Goal: Information Seeking & Learning: Find specific fact

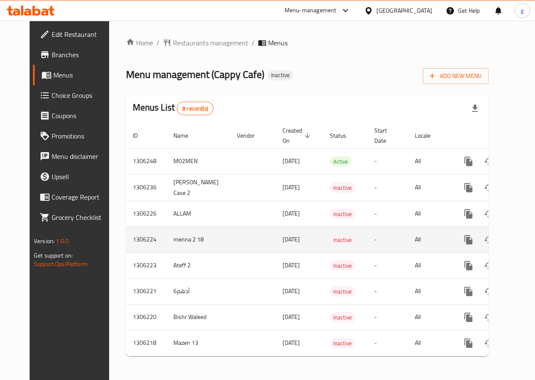
scroll to position [6, 0]
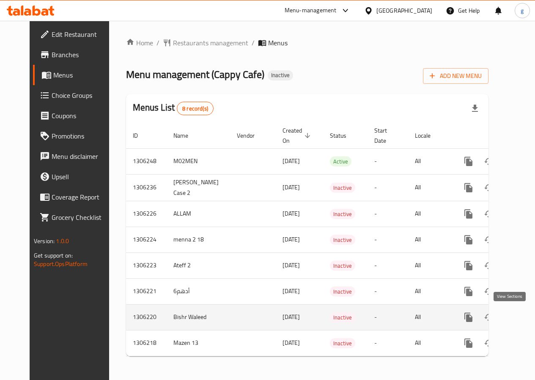
click at [520, 312] on link "enhanced table" at bounding box center [530, 317] width 20 height 20
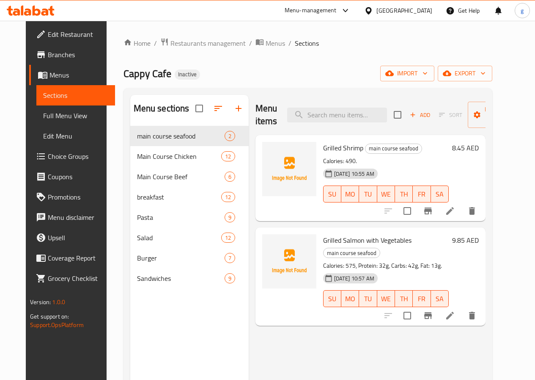
click at [417, 210] on div at bounding box center [430, 211] width 104 height 20
click at [58, 121] on span "Full Menu View" at bounding box center [75, 115] width 65 height 10
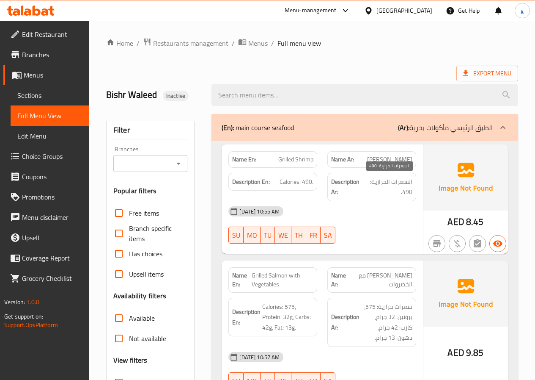
click at [377, 180] on span "السعرات الحرارية: 490." at bounding box center [389, 186] width 48 height 21
click at [356, 183] on strong "Description Ar:" at bounding box center [347, 186] width 32 height 21
click at [355, 183] on strong "Description Ar:" at bounding box center [347, 186] width 32 height 21
click at [372, 183] on span "السعرات الحرارية: 490." at bounding box center [389, 186] width 48 height 21
drag, startPoint x: 373, startPoint y: 183, endPoint x: 385, endPoint y: 185, distance: 12.0
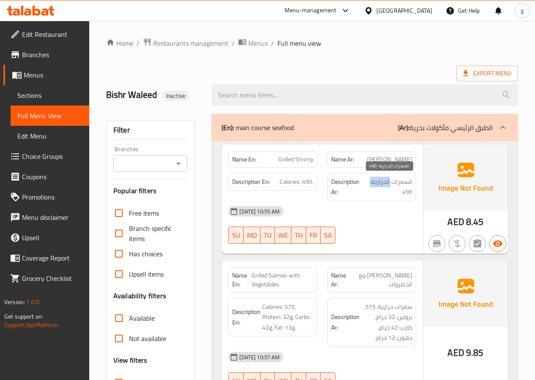
click at [385, 185] on span "السعرات الحرارية: 490." at bounding box center [389, 186] width 48 height 21
drag, startPoint x: 281, startPoint y: 182, endPoint x: 316, endPoint y: 184, distance: 35.2
click at [316, 184] on div "Description En: Calories: 490." at bounding box center [273, 182] width 89 height 18
click at [312, 185] on span "Calories: 490." at bounding box center [297, 181] width 34 height 11
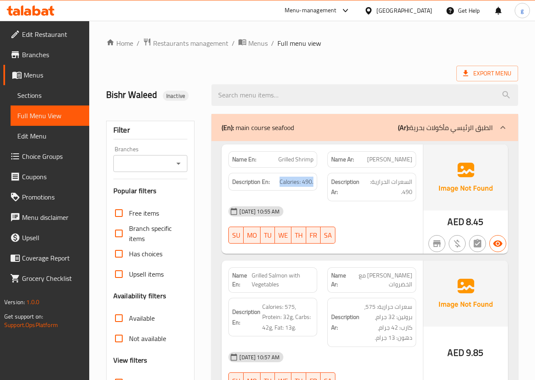
drag, startPoint x: 281, startPoint y: 180, endPoint x: 325, endPoint y: 185, distance: 44.3
click at [325, 185] on div "Description En: Calories: 490. Description Ar: السعرات الحرارية: 490." at bounding box center [322, 187] width 198 height 39
copy span "Calories: 490."
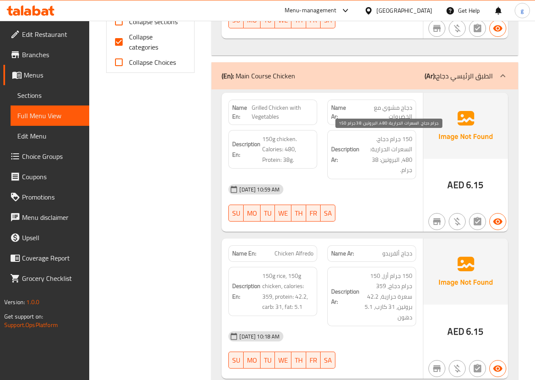
scroll to position [423, 0]
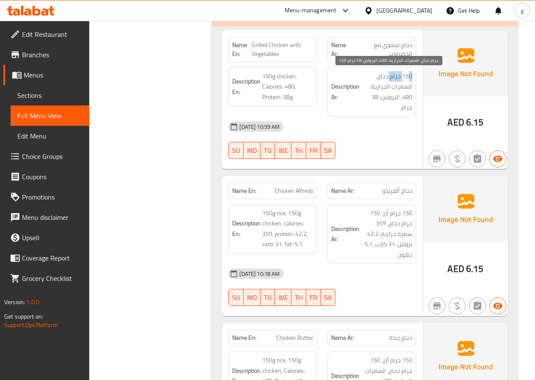
drag, startPoint x: 411, startPoint y: 74, endPoint x: 390, endPoint y: 80, distance: 21.9
click at [390, 80] on span "150 جرام دجاج. السعرات الحرارية: 480، البروتين: 38 جرام." at bounding box center [386, 91] width 51 height 41
click at [383, 77] on span "150 جرام دجاج. السعرات الحرارية: 480، البروتين: 38 جرام." at bounding box center [386, 91] width 51 height 41
drag, startPoint x: 375, startPoint y: 76, endPoint x: 411, endPoint y: 77, distance: 35.6
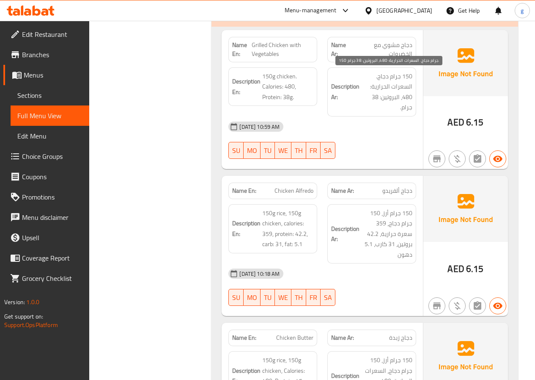
click at [410, 78] on span "150 جرام دجاج. السعرات الحرارية: 480، البروتين: 38 جرام." at bounding box center [386, 91] width 51 height 41
drag, startPoint x: 413, startPoint y: 74, endPoint x: 385, endPoint y: 108, distance: 43.2
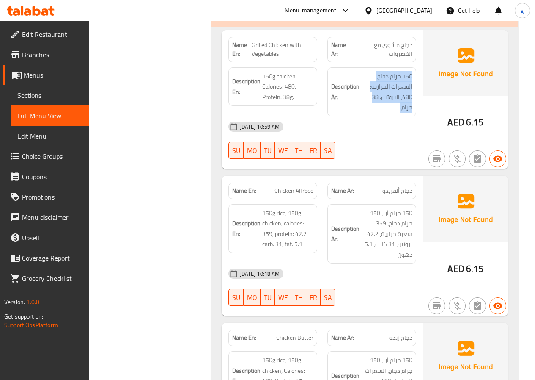
copy span "150 جرام دجاج. السعرات الحرارية: 480، البروتين: 38 جرام."
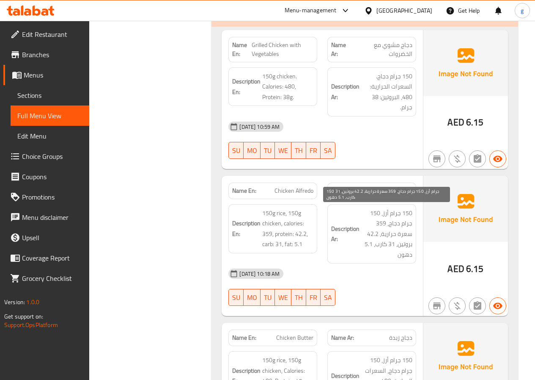
click at [392, 217] on span "150 جرام أرز، 150 جرام دجاج، 359 سعرة حرارية، 42.2 بروتين، 31 كارب، 5.1 دهون" at bounding box center [386, 234] width 51 height 52
drag, startPoint x: 411, startPoint y: 212, endPoint x: 365, endPoint y: 244, distance: 56.6
click at [365, 244] on span "150 جرام أرز، 150 جرام دجاج، 359 سعرة حرارية، 42.2 بروتين، 31 كارب، 5.1 دهون" at bounding box center [386, 234] width 51 height 52
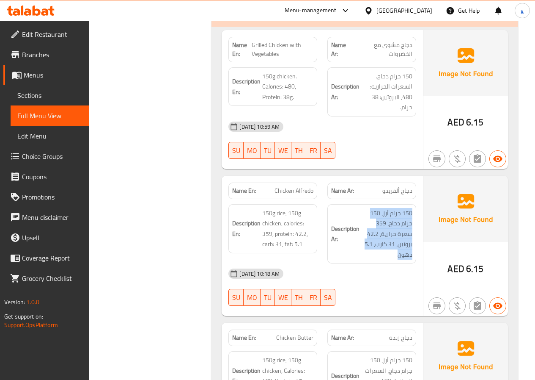
copy span "150 جرام أرز، 150 جرام دجاج، 359 سعرة حرارية، 42.2 بروتين، 31 كارب، 5.1 دهون"
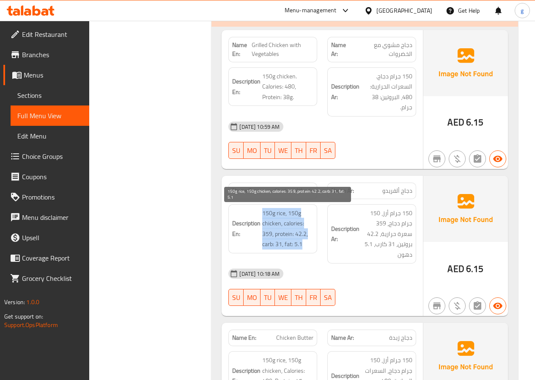
drag, startPoint x: 263, startPoint y: 214, endPoint x: 308, endPoint y: 245, distance: 54.8
click at [308, 245] on span "150g rice, 150g chicken, calories: 359, protein: 42.2, carb: 31, fat: 5.1" at bounding box center [287, 228] width 51 height 41
copy span "150g rice, 150g chicken, calories: 359, protein: 42.2, carb: 31, fat: 5.1"
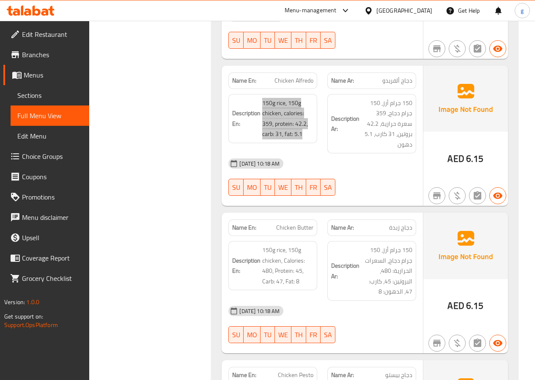
scroll to position [550, 0]
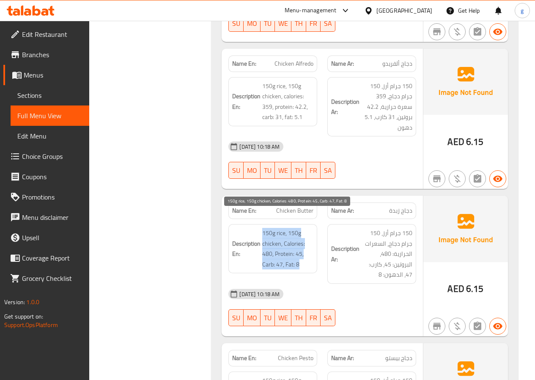
drag, startPoint x: 262, startPoint y: 224, endPoint x: 300, endPoint y: 259, distance: 50.9
click at [300, 259] on span "150g rice, 150g chicken, Calories: 480, Protein: 45, Carb: 47, Fat: 8" at bounding box center [287, 248] width 51 height 41
copy span "150g rice, 150g chicken, Calories: 480, Protein: 45, Carb: 47, Fat: 8"
drag, startPoint x: 414, startPoint y: 220, endPoint x: 385, endPoint y: 275, distance: 62.1
click at [385, 275] on div "Name En: Chicken Butter Name Ar: دجاج زبدة Description En: 150g rice, 150g chic…" at bounding box center [322, 266] width 201 height 141
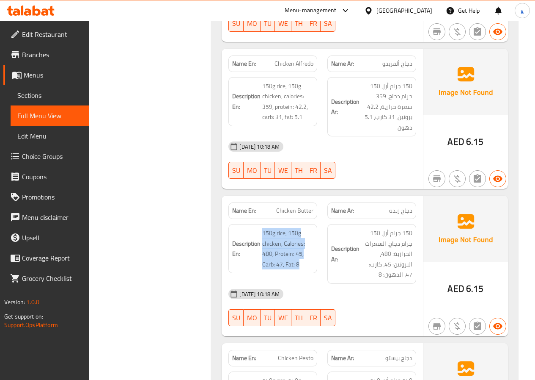
click at [381, 269] on span "150 جرام أرز، 150 جرام دجاج، السعرات الحرارية: 480، البروتين: 45، كارب: 47، الد…" at bounding box center [386, 254] width 51 height 52
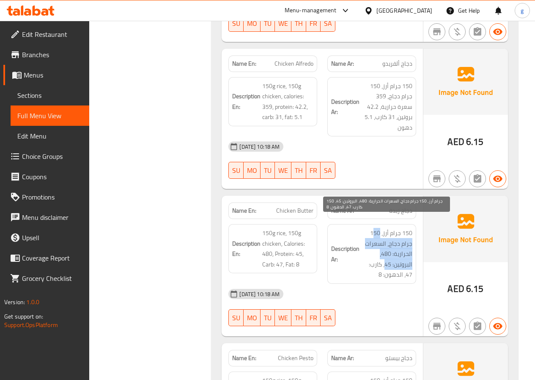
drag, startPoint x: 373, startPoint y: 223, endPoint x: 383, endPoint y: 246, distance: 25.2
click at [383, 247] on span "150 جرام أرز، 150 جرام دجاج، السعرات الحرارية: 480، البروتين: 45، كارب: 47، الد…" at bounding box center [386, 254] width 51 height 52
click at [408, 228] on span "150 جرام أرز، 150 جرام دجاج، السعرات الحرارية: 480، البروتين: 45، كارب: 47، الد…" at bounding box center [386, 254] width 51 height 52
drag, startPoint x: 412, startPoint y: 221, endPoint x: 377, endPoint y: 262, distance: 54.1
click at [377, 262] on span "150 جرام أرز، 150 جرام دجاج، السعرات الحرارية: 480، البروتين: 45، كارب: 47، الد…" at bounding box center [386, 254] width 51 height 52
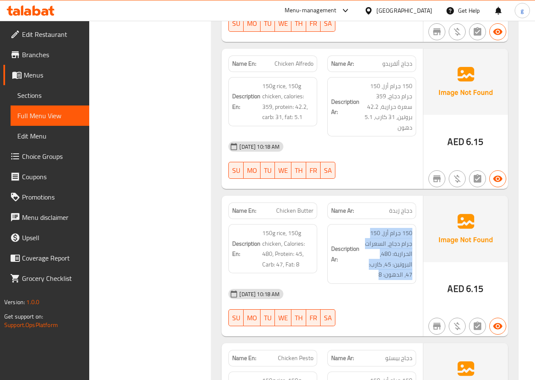
copy span "150 جرام أرز، 150 جرام دجاج، السعرات الحرارية: 480، البروتين: 45، كارب: 47، الد…"
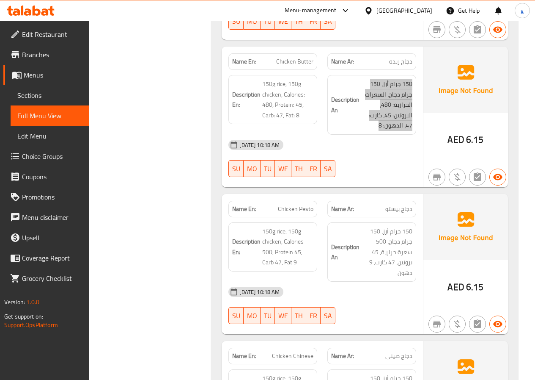
scroll to position [720, 0]
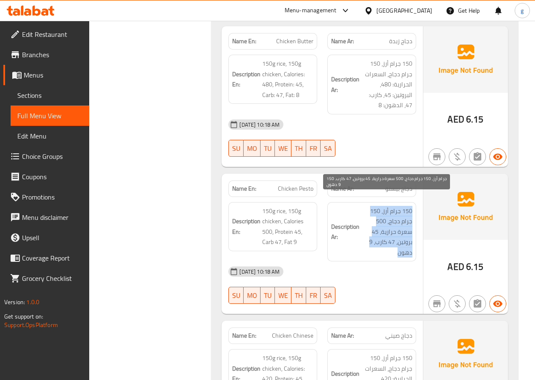
drag, startPoint x: 412, startPoint y: 200, endPoint x: 361, endPoint y: 232, distance: 60.1
click at [361, 232] on span "150 جرام أرز، 150 جرام دجاج، 500 سعرة حرارية، 45 بروتين، 47 كارب، 9 دهون" at bounding box center [386, 232] width 51 height 52
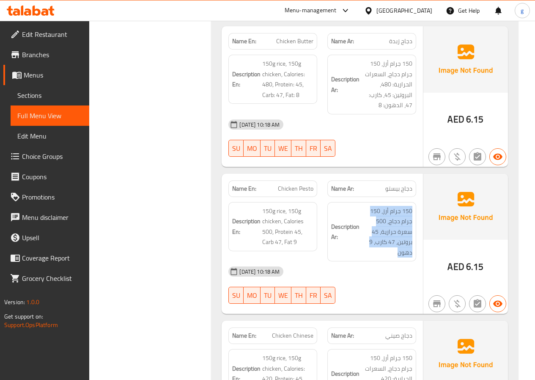
copy span "150 جرام أرز، 150 جرام دجاج، 500 سعرة حرارية، 45 بروتين، 47 كارب، 9 دهون"
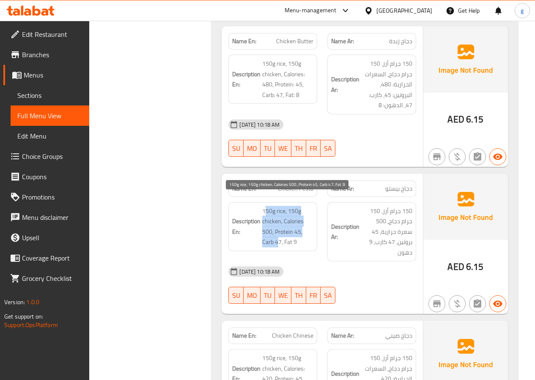
drag, startPoint x: 265, startPoint y: 199, endPoint x: 277, endPoint y: 231, distance: 34.6
click at [277, 231] on span "150g rice, 150g chicken, Calories 500, Protein 45, Carb 47, Fat 9" at bounding box center [287, 226] width 51 height 41
click at [265, 206] on span "150g rice, 150g chicken, Calories 500, Protein 45, Carb 47, Fat 9" at bounding box center [287, 226] width 51 height 41
drag, startPoint x: 262, startPoint y: 201, endPoint x: 298, endPoint y: 233, distance: 47.6
click at [298, 233] on span "150g rice, 150g chicken, Calories 500, Protein 45, Carb 47, Fat 9" at bounding box center [287, 226] width 51 height 41
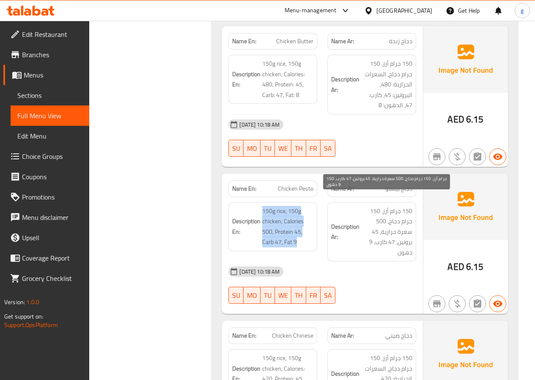
copy span "150g rice, 150g chicken, Calories 500, Protein 45, Carb 47, Fat 9"
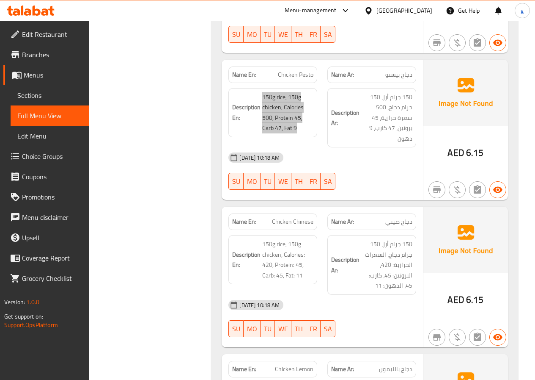
scroll to position [846, 0]
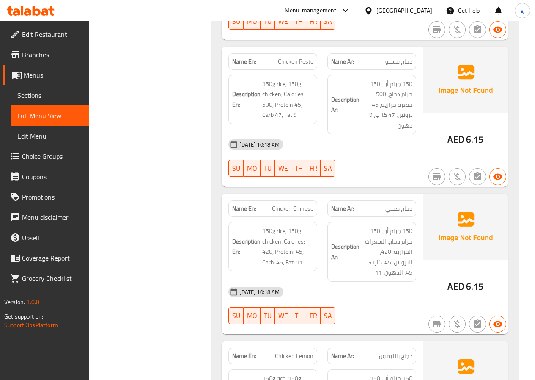
click at [413, 222] on div "Description Ar: 150 جرام أرز، 150 جرام دجاج، السعرات الحرارية: 420، البروتين: 4…" at bounding box center [372, 252] width 89 height 60
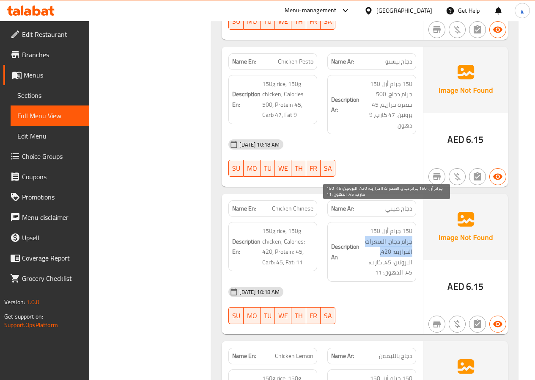
drag, startPoint x: 371, startPoint y: 212, endPoint x: 375, endPoint y: 233, distance: 21.4
click at [375, 233] on span "150 جرام أرز، 150 جرام دجاج، السعرات الحرارية: 420، البروتين: 45، كارب: 45، الد…" at bounding box center [386, 252] width 51 height 52
click at [376, 232] on span "150 جرام أرز، 150 جرام دجاج، السعرات الحرارية: 420، البروتين: 45، كارب: 45، الد…" at bounding box center [386, 252] width 51 height 52
drag, startPoint x: 412, startPoint y: 210, endPoint x: 370, endPoint y: 248, distance: 56.9
click at [370, 248] on span "150 جرام أرز، 150 جرام دجاج، السعرات الحرارية: 420، البروتين: 45، كارب: 45، الد…" at bounding box center [386, 252] width 51 height 52
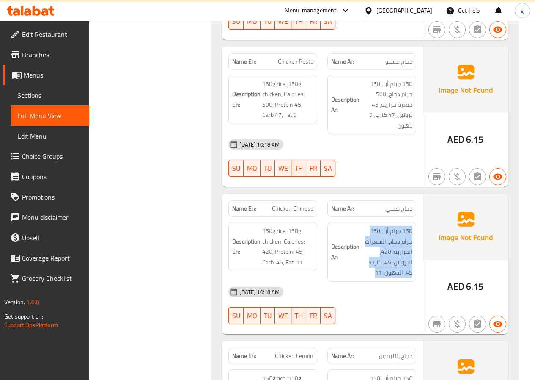
copy span "150 جرام أرز، 150 جرام دجاج، السعرات الحرارية: 420، البروتين: 45، كارب: 45، الد…"
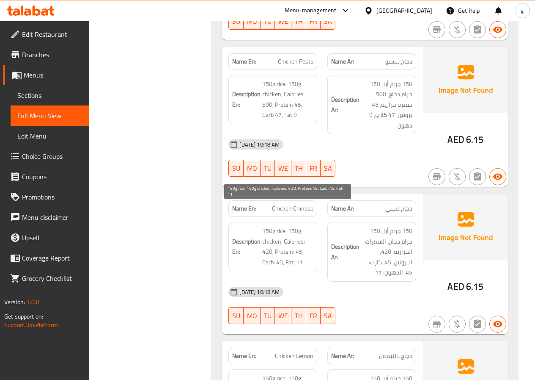
click at [300, 226] on span "150g rice, 150g chicken, Calories: 420, Protein: 45, Carb: 45, Fat: 11" at bounding box center [287, 246] width 51 height 41
click at [265, 226] on span "150g rice, 150g chicken, Calories: 420, Protein: 45, Carb: 45, Fat: 11" at bounding box center [287, 246] width 51 height 41
drag, startPoint x: 265, startPoint y: 214, endPoint x: 308, endPoint y: 244, distance: 52.6
click at [308, 244] on span "150g rice, 150g chicken, Calories: 420, Protein: 45, Carb: 45, Fat: 11" at bounding box center [287, 246] width 51 height 41
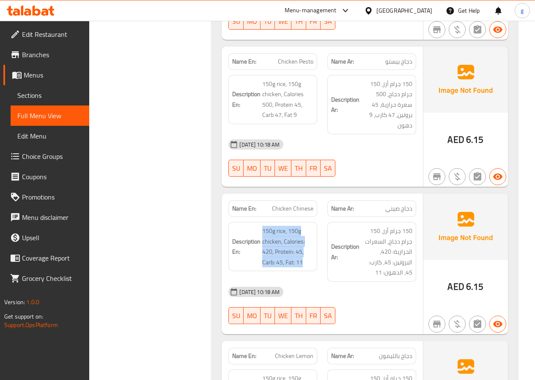
copy span "150g rice, 150g chicken, Calories: 420, Protein: 45, Carb: 45, Fat: 11"
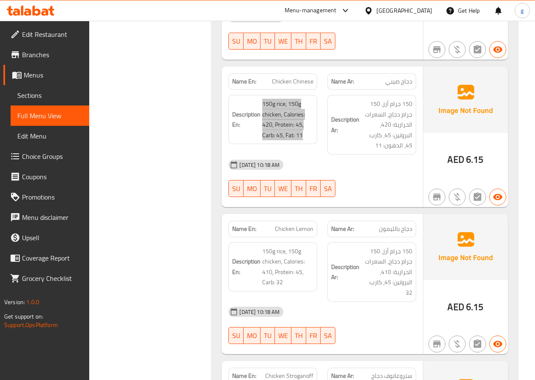
scroll to position [1016, 0]
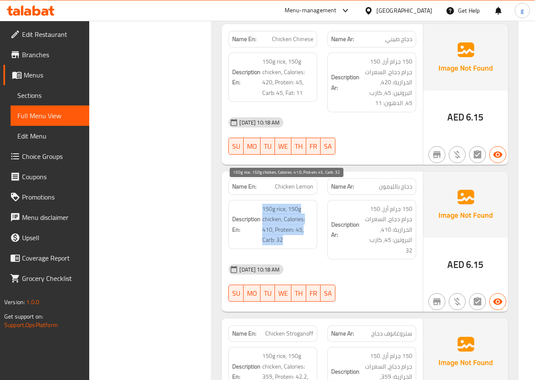
drag, startPoint x: 263, startPoint y: 187, endPoint x: 288, endPoint y: 221, distance: 42.3
click at [288, 221] on span "150g rice, 150g chicken, Calories: 410, Protein: 45, Carb: 32" at bounding box center [287, 224] width 51 height 41
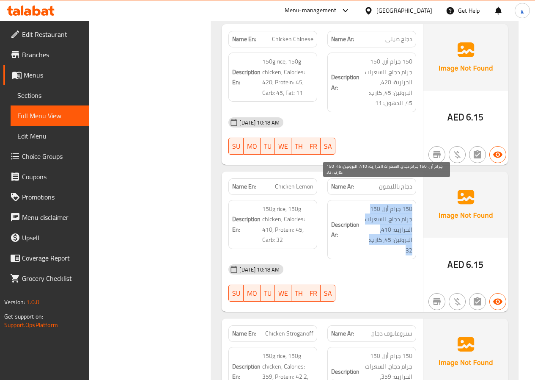
drag, startPoint x: 413, startPoint y: 188, endPoint x: 382, endPoint y: 225, distance: 48.7
click at [382, 225] on div "Description Ar: 150 جرام أرز، 150 جرام دجاج، السعرات الحرارية: 410، البروتين: 4…" at bounding box center [372, 230] width 89 height 60
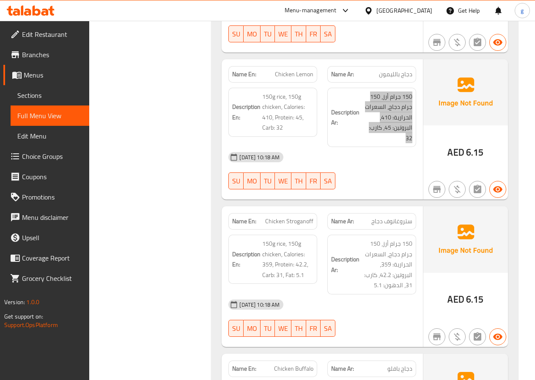
scroll to position [1143, 0]
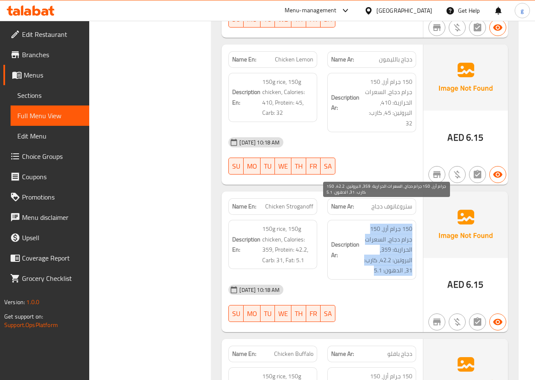
drag, startPoint x: 410, startPoint y: 212, endPoint x: 369, endPoint y: 253, distance: 57.5
click at [369, 253] on span "150 جرام أرز، 150 جرام دجاج، السعرات الحرارية: 359، البروتين: 42.2، كارب: 31، ا…" at bounding box center [386, 249] width 51 height 52
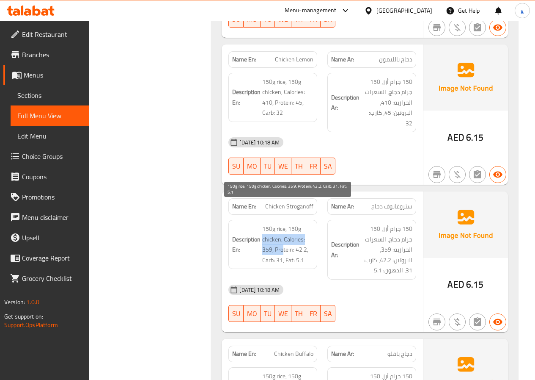
drag, startPoint x: 300, startPoint y: 208, endPoint x: 284, endPoint y: 230, distance: 27.9
click at [284, 230] on span "150g rice, 150g chicken, Calories: 359, Protein: 42.2, Carb: 31, Fat: 5.1" at bounding box center [287, 243] width 51 height 41
drag, startPoint x: 264, startPoint y: 208, endPoint x: 306, endPoint y: 243, distance: 55.3
click at [306, 243] on span "150g rice, 150g chicken, Calories: 359, Protein: 42.2, Carb: 31, Fat: 5.1" at bounding box center [287, 243] width 51 height 41
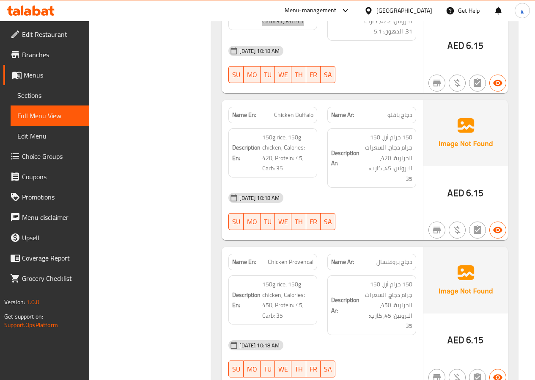
scroll to position [1397, 0]
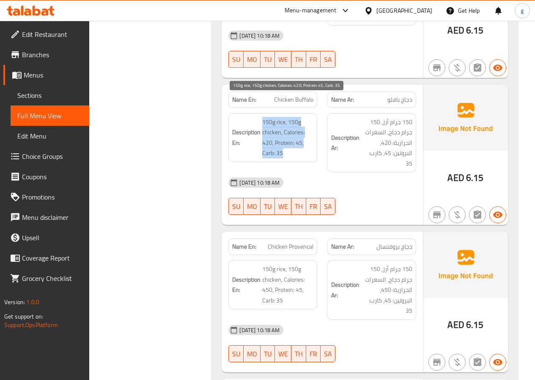
drag, startPoint x: 264, startPoint y: 101, endPoint x: 284, endPoint y: 132, distance: 36.9
click at [284, 132] on span "150g rice, 150g chicken, Calories: 420, Protein: 45, Carb: 35" at bounding box center [287, 137] width 51 height 41
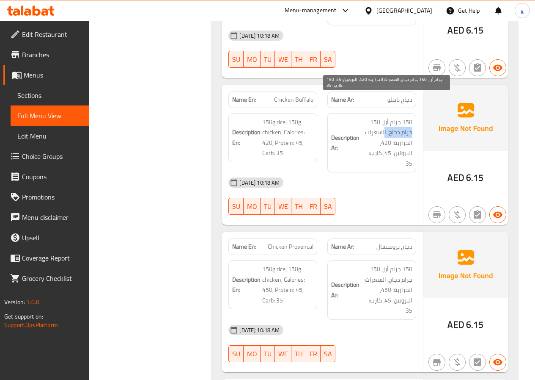
drag, startPoint x: 371, startPoint y: 101, endPoint x: 385, endPoint y: 115, distance: 19.8
click at [385, 117] on span "150 جرام أرز، 150 جرام دجاج، السعرات الحرارية: 420، البروتين: 45، كارب: 35" at bounding box center [386, 143] width 51 height 52
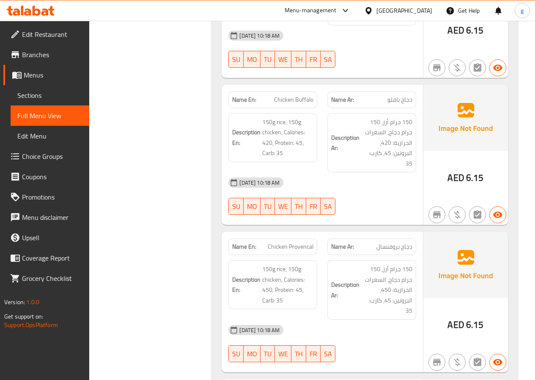
click at [413, 113] on div "Description Ar: 150 جرام أرز، 150 جرام دجاج، السعرات الحرارية: 420، البروتين: 4…" at bounding box center [372, 143] width 89 height 60
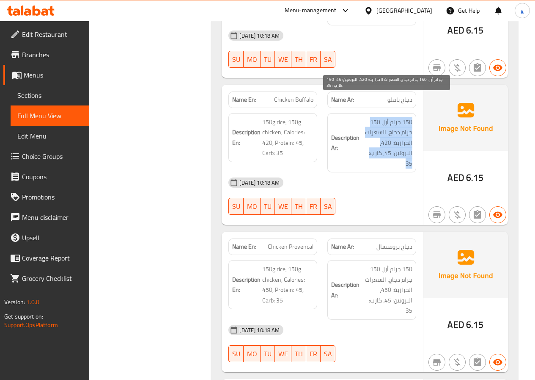
drag, startPoint x: 413, startPoint y: 99, endPoint x: 380, endPoint y: 145, distance: 56.2
click at [380, 145] on div "Description Ar: 150 جرام أرز، 150 جرام دجاج، السعرات الحرارية: 420، البروتين: 4…" at bounding box center [372, 143] width 89 height 60
click at [385, 124] on span "150 جرام أرز، 150 جرام دجاج، السعرات الحرارية: 420، البروتين: 45، كارب: 35" at bounding box center [386, 143] width 51 height 52
drag, startPoint x: 414, startPoint y: 101, endPoint x: 383, endPoint y: 147, distance: 55.8
click at [383, 147] on div "Description Ar: 150 جرام أرز، 150 جرام دجاج، السعرات الحرارية: 420، البروتين: 4…" at bounding box center [372, 143] width 89 height 60
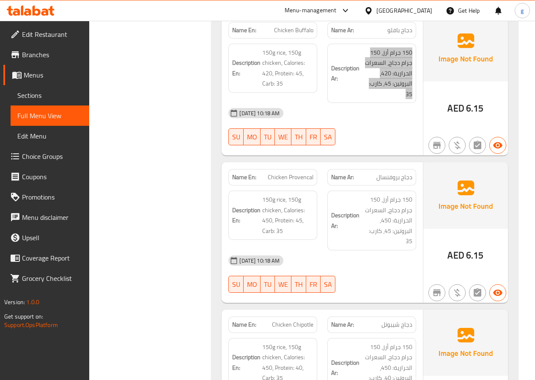
scroll to position [1481, 0]
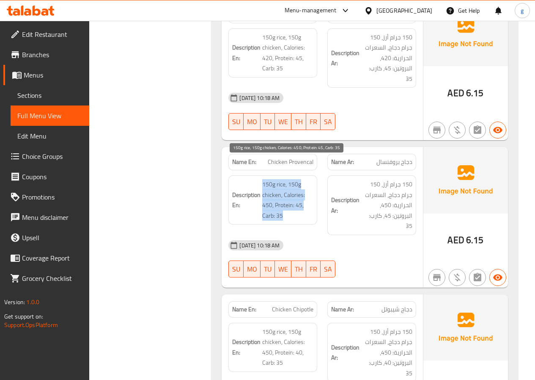
drag, startPoint x: 264, startPoint y: 166, endPoint x: 287, endPoint y: 196, distance: 38.1
click at [287, 196] on span "150g rice, 150g chicken, Calories: 450, Protein: 45, Carb: 35" at bounding box center [287, 199] width 51 height 41
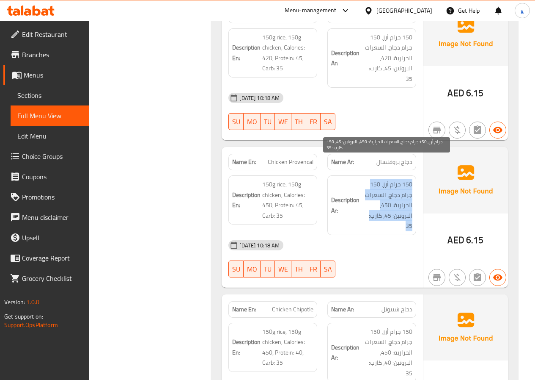
drag, startPoint x: 411, startPoint y: 164, endPoint x: 371, endPoint y: 204, distance: 56.6
click at [371, 204] on span "150 جرام أرز، 150 جرام دجاج، السعرات الحرارية: 450، البروتين: 45، كارب: 35" at bounding box center [386, 205] width 51 height 52
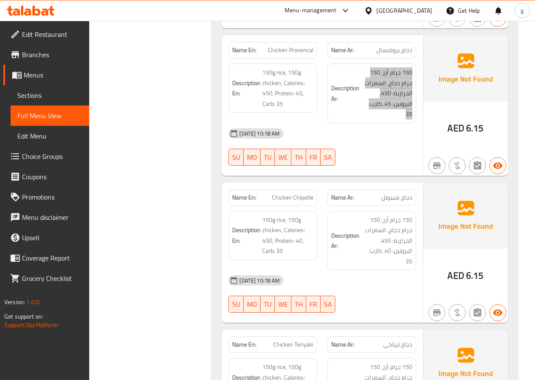
scroll to position [1608, 0]
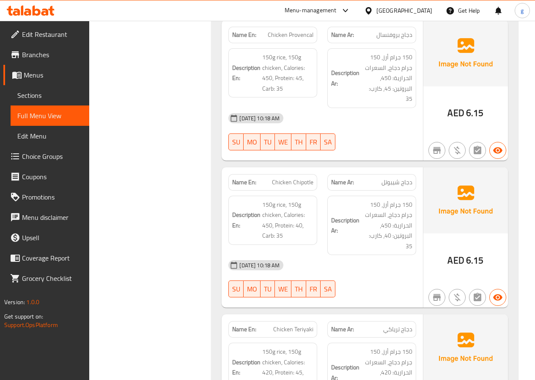
click at [362, 190] on div "Description Ar: 150 جرام أرز، 150 جرام دجاج، السعرات الحرارية: 450، البروتين: 4…" at bounding box center [372, 225] width 99 height 70
click at [413, 196] on div "Description Ar: 150 جرام أرز، 150 جرام دجاج، السعرات الحرارية: 450، البروتين: 4…" at bounding box center [372, 226] width 89 height 60
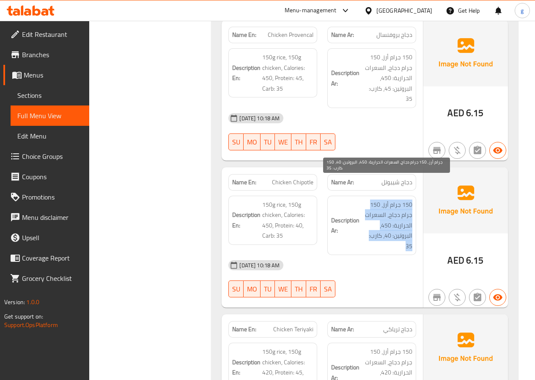
drag, startPoint x: 412, startPoint y: 185, endPoint x: 381, endPoint y: 227, distance: 52.5
click at [381, 227] on span "150 جرام أرز، 150 جرام دجاج، السعرات الحرارية: 450، البروتين: 40، كارب: 35" at bounding box center [386, 225] width 51 height 52
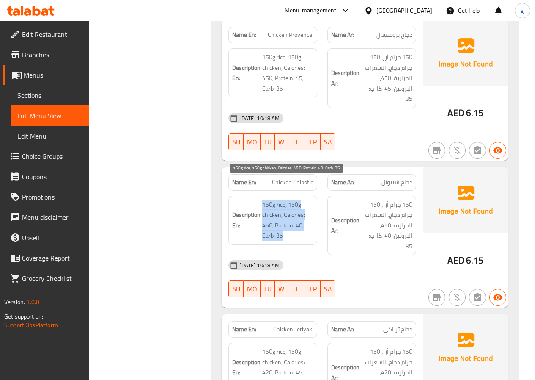
drag, startPoint x: 263, startPoint y: 184, endPoint x: 287, endPoint y: 219, distance: 42.6
click at [287, 219] on span "150g rice, 150g chicken, Calories: 450, Protein: 40, Carb: 35" at bounding box center [287, 219] width 51 height 41
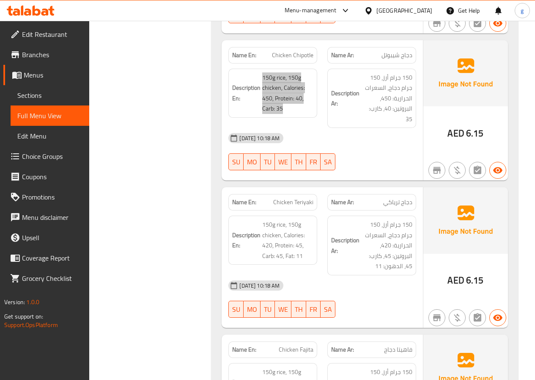
scroll to position [1778, 0]
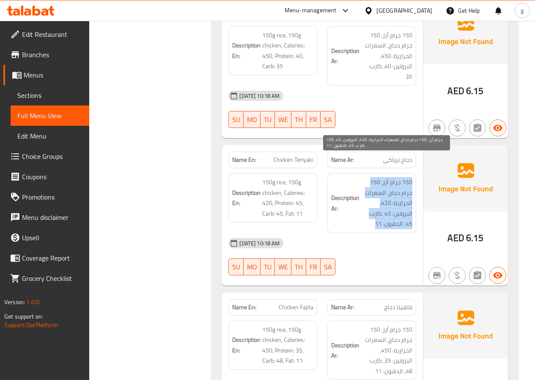
drag, startPoint x: 411, startPoint y: 162, endPoint x: 377, endPoint y: 207, distance: 57.1
click at [377, 207] on span "150 جرام أرز، 150 جرام دجاج، السعرات الحرارية: 420، البروتين: 45، كارب: 45، الد…" at bounding box center [386, 203] width 51 height 52
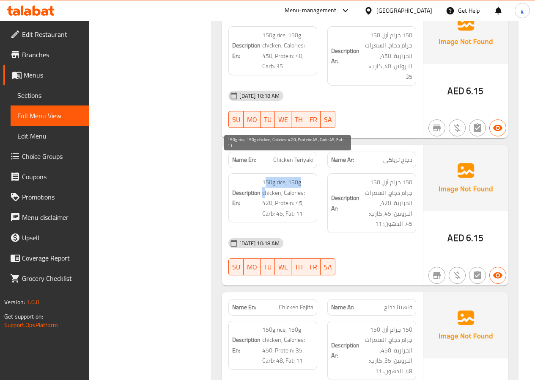
drag, startPoint x: 265, startPoint y: 160, endPoint x: 266, endPoint y: 176, distance: 16.2
click at [266, 177] on span "150g rice, 150g chicken, Calories: 420, Protein: 45, Carb: 45, Fat: 11" at bounding box center [287, 197] width 51 height 41
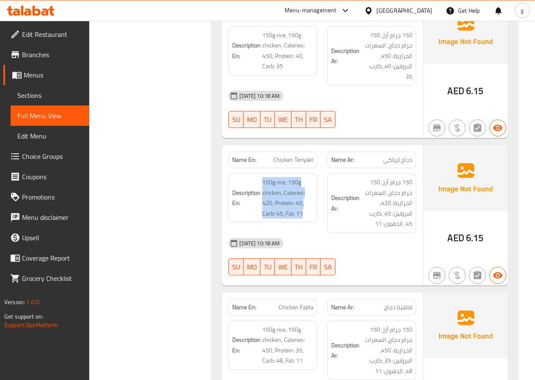
drag, startPoint x: 262, startPoint y: 164, endPoint x: 310, endPoint y: 204, distance: 61.6
click at [310, 204] on div "Description En: 150g rice, 150g chicken, Calories: 420, Protein: 45, Carb: 45, …" at bounding box center [272, 203] width 99 height 70
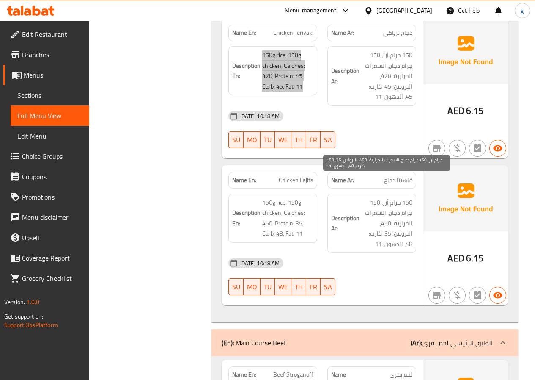
scroll to position [1947, 0]
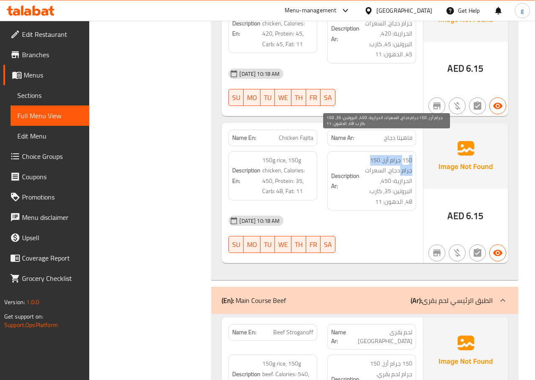
drag, startPoint x: 410, startPoint y: 141, endPoint x: 401, endPoint y: 154, distance: 15.5
click at [401, 155] on span "150 جرام أرز، 150 جرام دجاج، السعرات الحرارية: 450، البروتين: 35، كارب: 48، الد…" at bounding box center [386, 181] width 51 height 52
click at [366, 155] on span "150 جرام أرز، 150 جرام دجاج، السعرات الحرارية: 450، البروتين: 35، كارب: 48، الد…" at bounding box center [386, 181] width 51 height 52
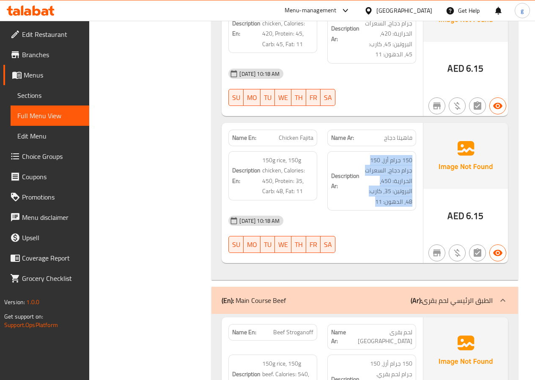
drag, startPoint x: 414, startPoint y: 139, endPoint x: 375, endPoint y: 187, distance: 61.1
click at [375, 187] on div "Description Ar: 150 جرام أرز، 150 جرام دجاج، السعرات الحرارية: 450، البروتين: 3…" at bounding box center [372, 181] width 89 height 60
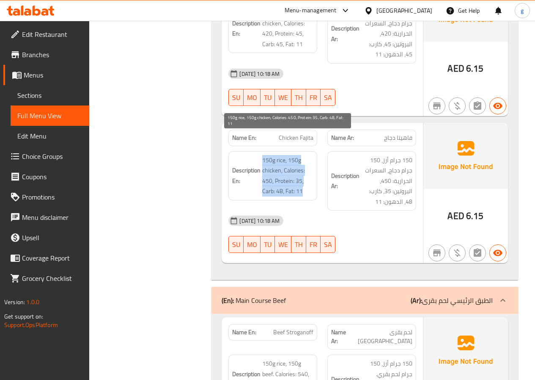
drag, startPoint x: 263, startPoint y: 142, endPoint x: 305, endPoint y: 173, distance: 52.0
click at [305, 173] on span "150g rice, 150g chicken, Calories: 450, Protein: 35, Carb: 48, Fat: 11" at bounding box center [287, 175] width 51 height 41
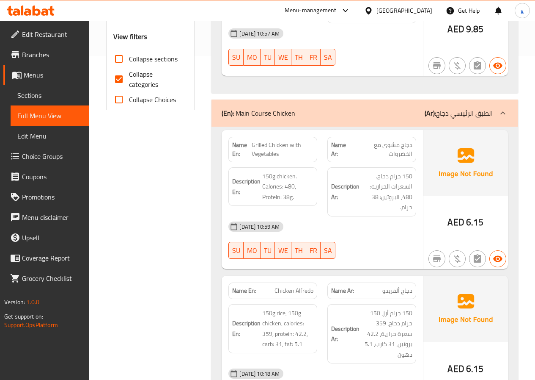
scroll to position [339, 0]
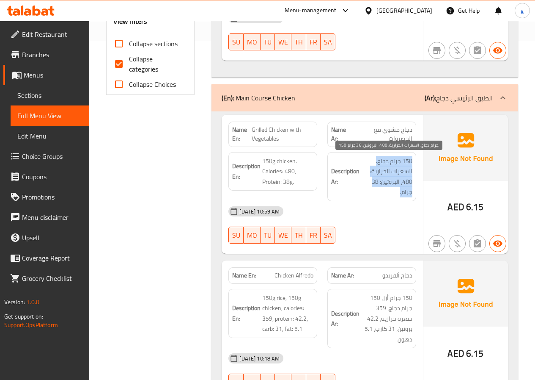
drag, startPoint x: 411, startPoint y: 162, endPoint x: 392, endPoint y: 195, distance: 38.2
click at [392, 195] on span "150 جرام دجاج. السعرات الحرارية: 480، البروتين: 38 جرام." at bounding box center [386, 176] width 51 height 41
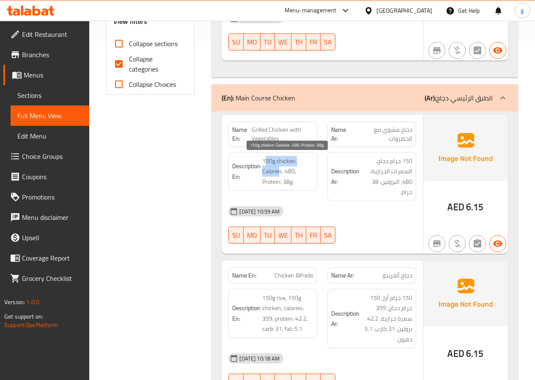
drag, startPoint x: 265, startPoint y: 163, endPoint x: 280, endPoint y: 172, distance: 17.6
click at [280, 172] on span "150g chicken. Calories: 480, Protein: 38g." at bounding box center [287, 171] width 51 height 31
click at [301, 167] on span "150g chicken. Calories: 480, Protein: 38g." at bounding box center [287, 171] width 51 height 31
drag, startPoint x: 297, startPoint y: 162, endPoint x: 281, endPoint y: 167, distance: 17.3
click at [283, 174] on span "150g chicken. Calories: 480, Protein: 38g." at bounding box center [287, 171] width 51 height 31
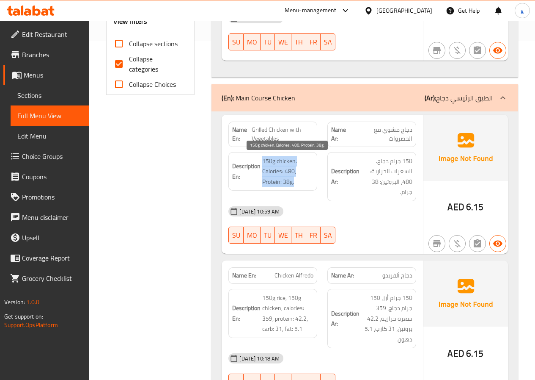
drag, startPoint x: 264, startPoint y: 162, endPoint x: 296, endPoint y: 182, distance: 38.2
click at [296, 182] on span "150g chicken. Calories: 480, Protein: 38g." at bounding box center [287, 171] width 51 height 31
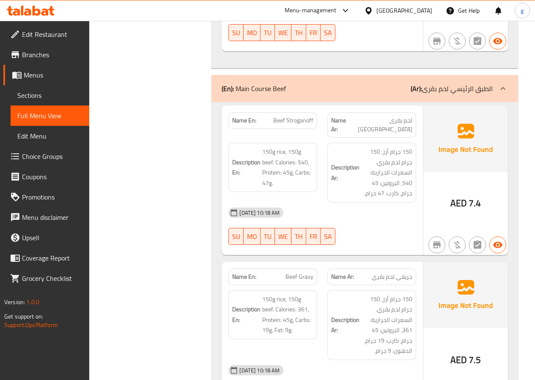
scroll to position [2201, 0]
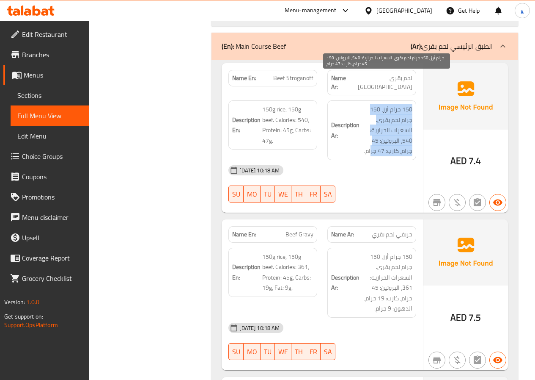
drag, startPoint x: 412, startPoint y: 80, endPoint x: 371, endPoint y: 126, distance: 62.1
click at [371, 126] on span "150 جرام أرز، 150 جرام لحم بقري. السعرات الحرارية: 540، البروتين: 45 جرام، كارب…" at bounding box center [386, 130] width 51 height 52
click at [400, 104] on span "150 جرام أرز، 150 جرام لحم بقري. السعرات الحرارية: 540، البروتين: 45 جرام، كارب…" at bounding box center [386, 130] width 51 height 52
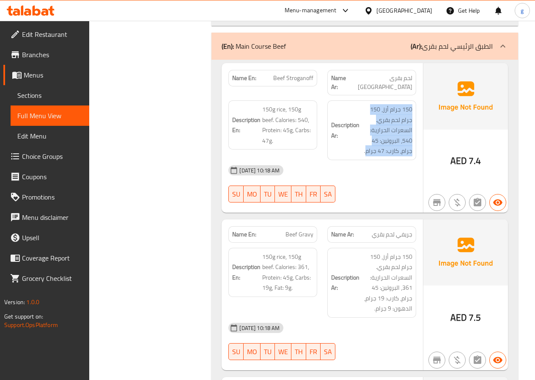
drag, startPoint x: 412, startPoint y: 81, endPoint x: 366, endPoint y: 127, distance: 64.9
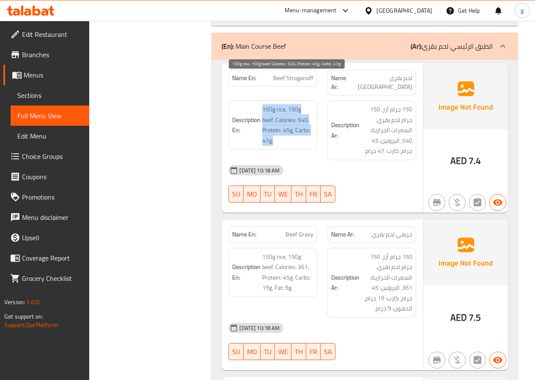
drag, startPoint x: 264, startPoint y: 82, endPoint x: 302, endPoint y: 112, distance: 48.2
click at [302, 112] on span "150g rice, 150g beef. Calories: 540, Protein: 45g, Carbs: 47g." at bounding box center [287, 124] width 51 height 41
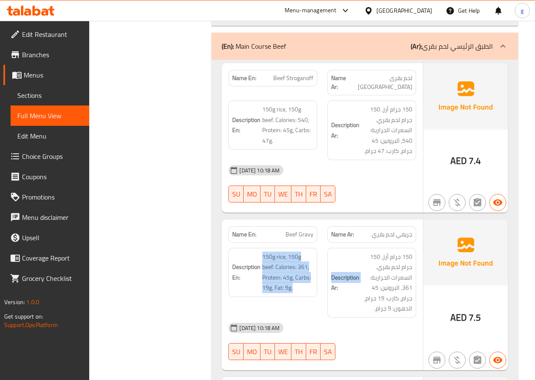
drag, startPoint x: 263, startPoint y: 228, endPoint x: 325, endPoint y: 261, distance: 70.6
click at [306, 251] on span "150g rice, 150g beef. Calories: 361, Protein: 45g, Carbs: 19g, Fat: 9g." at bounding box center [287, 271] width 51 height 41
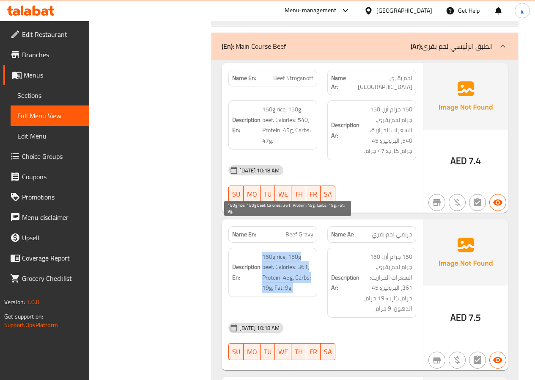
drag, startPoint x: 262, startPoint y: 226, endPoint x: 300, endPoint y: 261, distance: 50.9
click at [300, 261] on span "150g rice, 150g beef. Calories: 361, Protein: 45g, Carbs: 19g, Fat: 9g." at bounding box center [287, 271] width 51 height 41
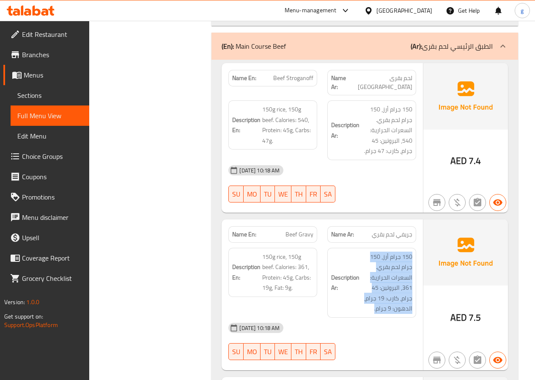
drag, startPoint x: 411, startPoint y: 226, endPoint x: 375, endPoint y: 285, distance: 69.4
click at [373, 251] on span "150 جرام أرز، 150 جرام لحم بقري. السعرات الحرارية: 361، البروتين: 45 جرام، كارب…" at bounding box center [386, 282] width 51 height 62
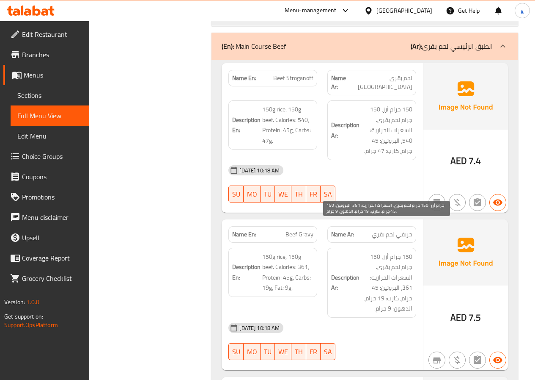
click at [409, 251] on span "150 جرام أرز، 150 جرام لحم بقري. السعرات الحرارية: 361، البروتين: 45 جرام، كارب…" at bounding box center [386, 282] width 51 height 62
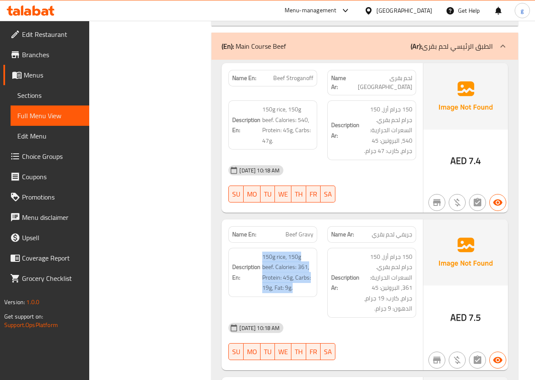
drag, startPoint x: 263, startPoint y: 225, endPoint x: 297, endPoint y: 268, distance: 54.6
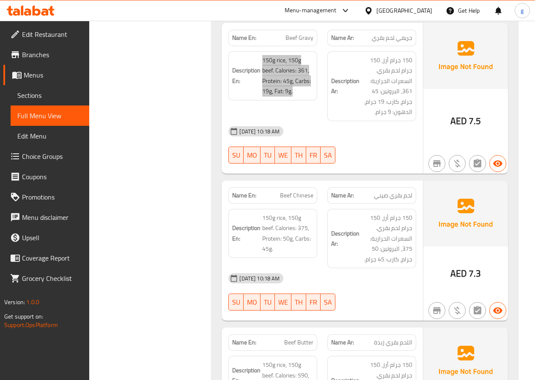
scroll to position [2412, 0]
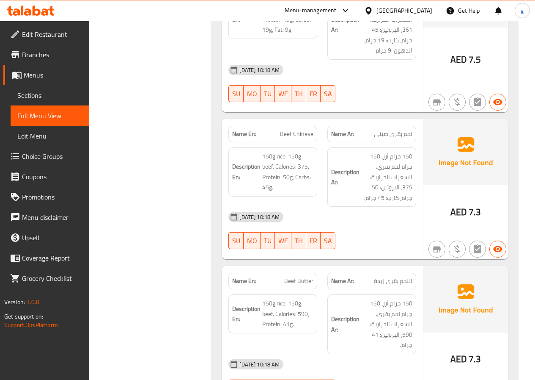
scroll to position [2455, 0]
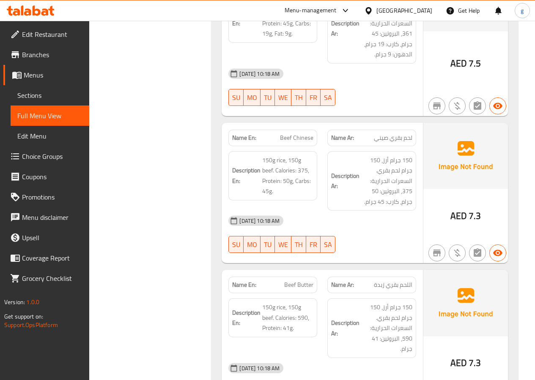
drag, startPoint x: 413, startPoint y: 129, endPoint x: 363, endPoint y: 180, distance: 70.9
click at [265, 155] on span "150g rice, 150g beef. Calories: 375, Protein: 50g, Carbs: 45g." at bounding box center [287, 175] width 51 height 41
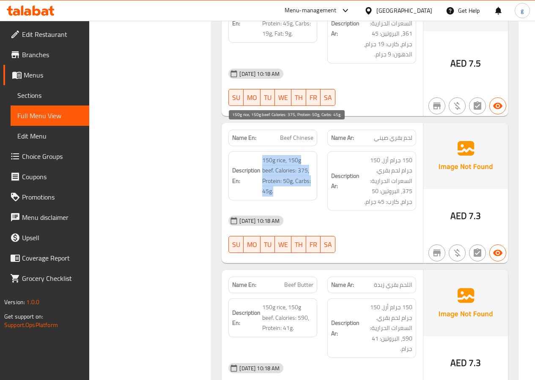
drag, startPoint x: 262, startPoint y: 131, endPoint x: 276, endPoint y: 163, distance: 35.1
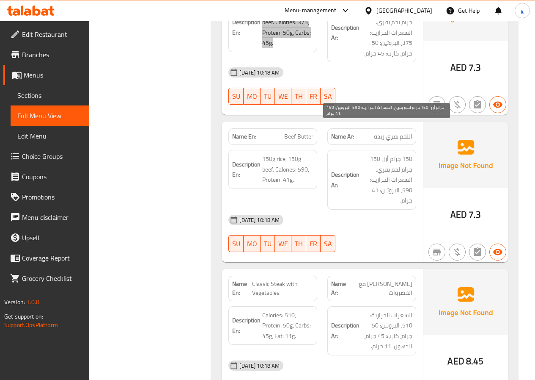
scroll to position [2624, 0]
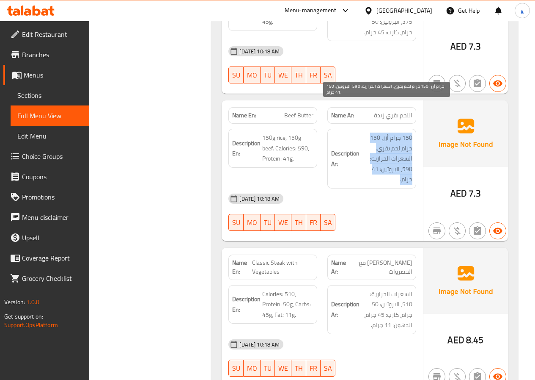
drag, startPoint x: 412, startPoint y: 109, endPoint x: 377, endPoint y: 150, distance: 54.4
click at [377, 150] on span "150 جرام أرز، 150 جرام لحم بقري. السعرات الحرارية: 590، البروتين: 41 جرام." at bounding box center [386, 158] width 51 height 52
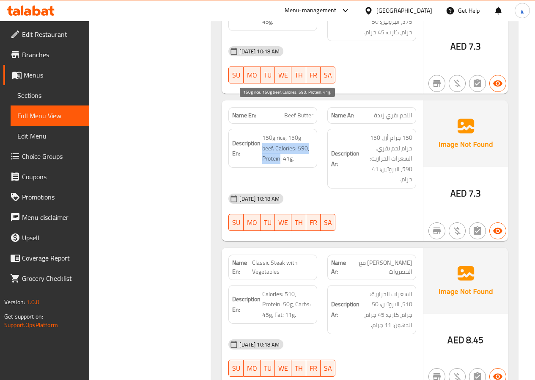
drag, startPoint x: 301, startPoint y: 107, endPoint x: 281, endPoint y: 132, distance: 32.0
click at [281, 132] on span "150g rice, 150g beef. Calories: 590, Protein: 41g." at bounding box center [287, 147] width 51 height 31
drag, startPoint x: 264, startPoint y: 107, endPoint x: 298, endPoint y: 133, distance: 43.5
click at [298, 133] on span "150g rice, 150g beef. Calories: 590, Protein: 41g." at bounding box center [287, 147] width 51 height 31
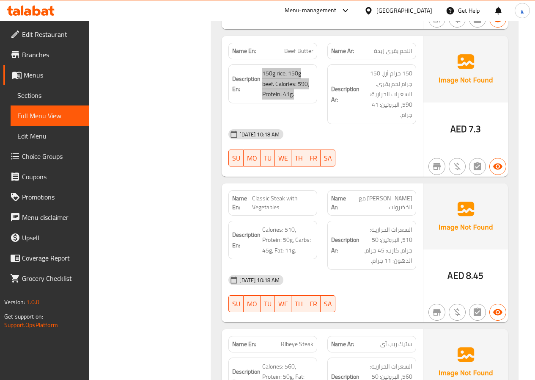
scroll to position [2709, 0]
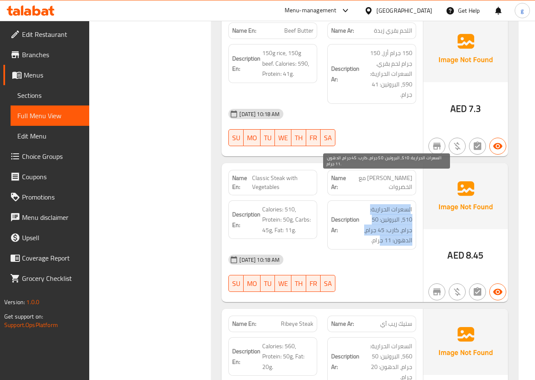
drag, startPoint x: 411, startPoint y: 179, endPoint x: 381, endPoint y: 207, distance: 40.7
click at [381, 207] on span "السعرات الحرارية: 510، البروتين: 50 جرام، كارب: 45 جرام، الدهون: 11 جرام." at bounding box center [386, 224] width 51 height 41
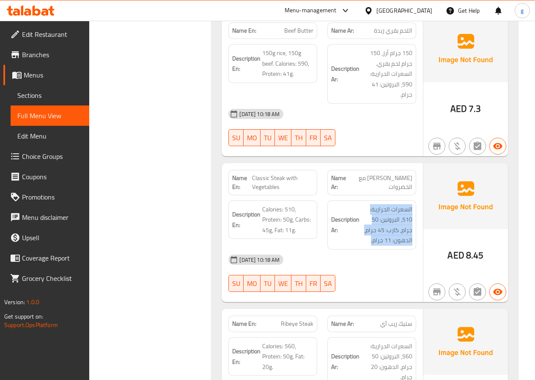
drag, startPoint x: 413, startPoint y: 179, endPoint x: 372, endPoint y: 216, distance: 55.2
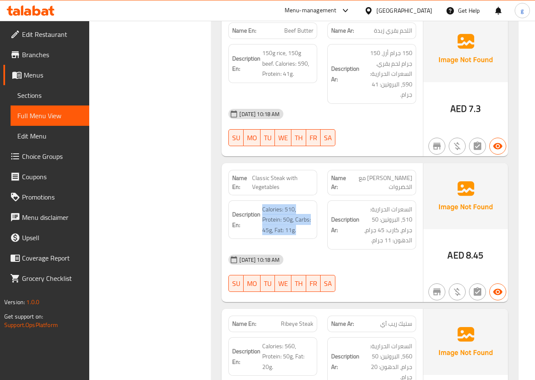
drag, startPoint x: 262, startPoint y: 177, endPoint x: 298, endPoint y: 210, distance: 48.2
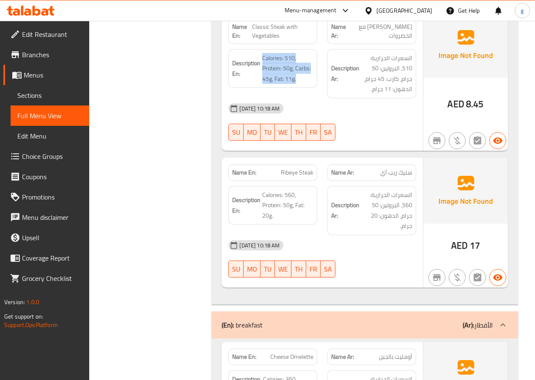
scroll to position [2920, 0]
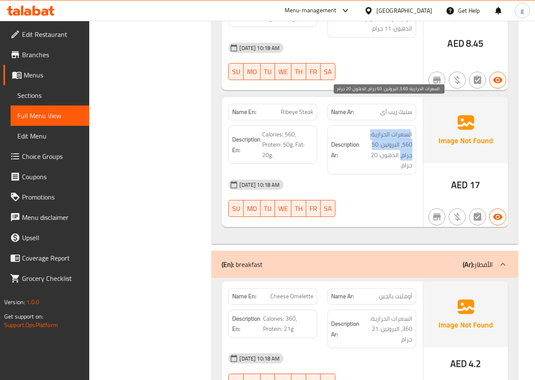
drag, startPoint x: 412, startPoint y: 103, endPoint x: 401, endPoint y: 121, distance: 21.1
click at [401, 129] on span "السعرات الحرارية: 560، البروتين: 50 جرام، الدهون: 20 جرام." at bounding box center [386, 149] width 51 height 41
click at [400, 129] on span "السعرات الحرارية: 560، البروتين: 50 جرام، الدهون: 20 جرام." at bounding box center [386, 149] width 51 height 41
drag, startPoint x: 414, startPoint y: 105, endPoint x: 388, endPoint y: 142, distance: 45.1
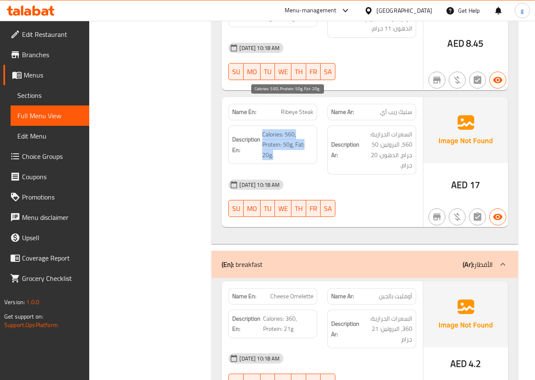
drag, startPoint x: 263, startPoint y: 105, endPoint x: 291, endPoint y: 128, distance: 35.8
click at [291, 129] on span "Calories: 560, Protein: 50g, Fat: 20g." at bounding box center [287, 144] width 51 height 31
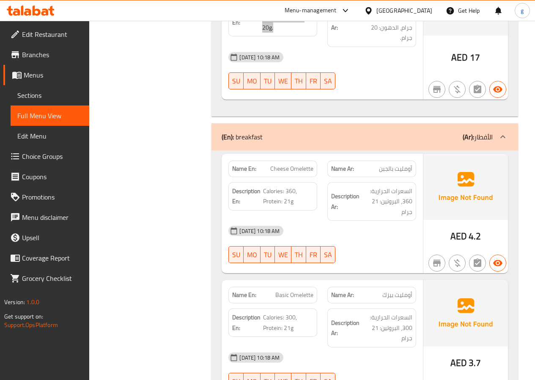
scroll to position [3047, 0]
drag, startPoint x: 412, startPoint y: 161, endPoint x: 396, endPoint y: 192, distance: 35.4
click at [389, 186] on span "السعرات الحرارية: 360، البروتين: 21 جرام" at bounding box center [386, 201] width 51 height 31
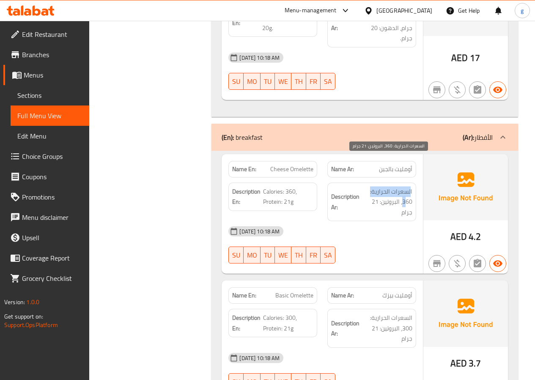
drag, startPoint x: 411, startPoint y: 162, endPoint x: 407, endPoint y: 174, distance: 12.2
click at [408, 186] on span "السعرات الحرارية: 360، البروتين: 21 جرام" at bounding box center [386, 201] width 51 height 31
drag, startPoint x: 414, startPoint y: 162, endPoint x: 395, endPoint y: 187, distance: 31.4
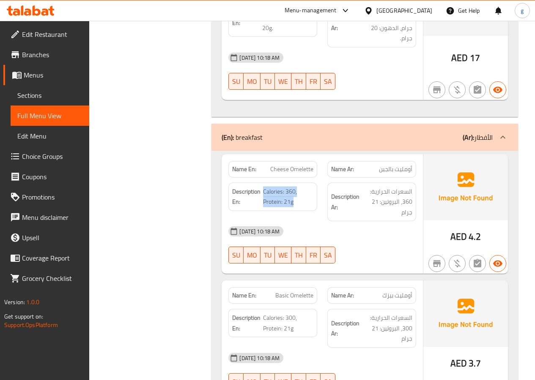
drag, startPoint x: 265, startPoint y: 162, endPoint x: 296, endPoint y: 177, distance: 35.4
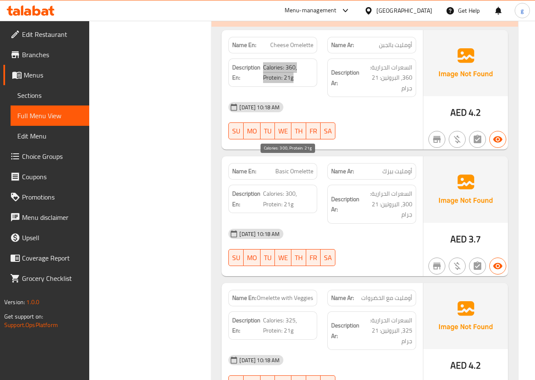
scroll to position [3174, 0]
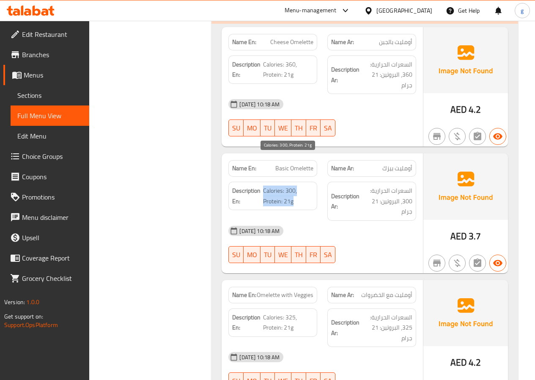
drag, startPoint x: 264, startPoint y: 160, endPoint x: 296, endPoint y: 174, distance: 35.1
click at [296, 185] on span "Calories: 300, Protein: 21g" at bounding box center [288, 195] width 50 height 21
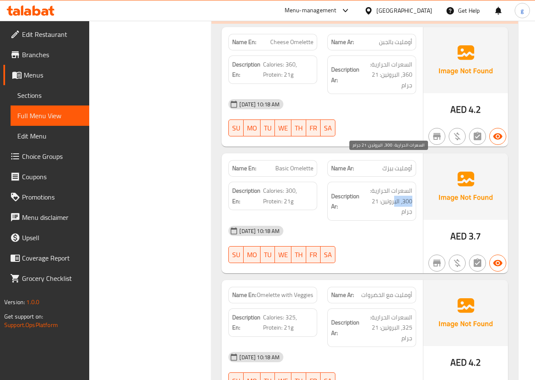
drag, startPoint x: 372, startPoint y: 162, endPoint x: 395, endPoint y: 169, distance: 24.4
click at [395, 185] on span "السعرات الحرارية: 300، البروتين: 21 جرام" at bounding box center [386, 200] width 51 height 31
drag, startPoint x: 412, startPoint y: 157, endPoint x: 387, endPoint y: 187, distance: 38.7
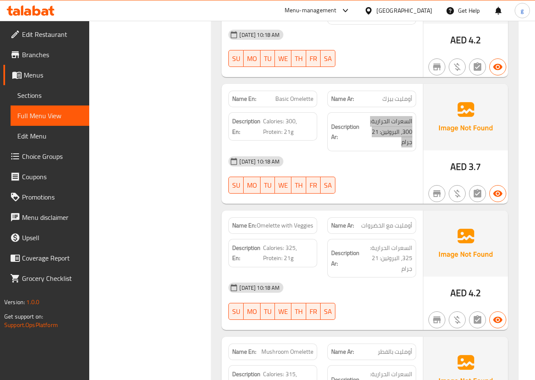
scroll to position [3259, 0]
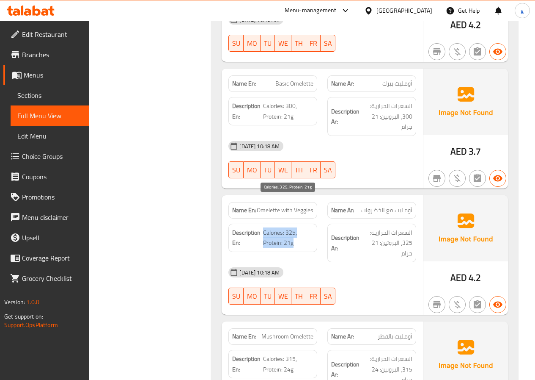
drag, startPoint x: 264, startPoint y: 205, endPoint x: 296, endPoint y: 213, distance: 33.1
click at [296, 227] on span "Calories: 325, Protein: 21g" at bounding box center [288, 237] width 50 height 21
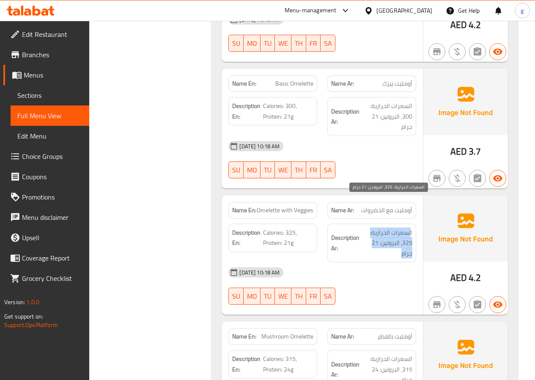
drag, startPoint x: 411, startPoint y: 201, endPoint x: 397, endPoint y: 221, distance: 24.4
click at [397, 227] on span "السعرات الحرارية: 325، البروتين: 21 جرام" at bounding box center [386, 242] width 51 height 31
drag, startPoint x: 412, startPoint y: 202, endPoint x: 401, endPoint y: 229, distance: 28.5
click at [401, 229] on span "السعرات الحرارية: 325، البروتين: 21 جرام" at bounding box center [386, 242] width 51 height 31
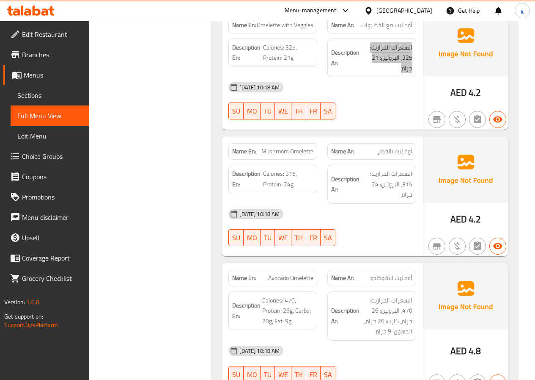
scroll to position [3471, 0]
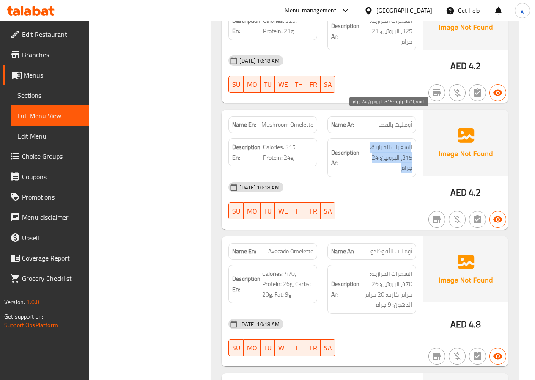
drag, startPoint x: 412, startPoint y: 117, endPoint x: 400, endPoint y: 139, distance: 25.2
click at [400, 142] on span "السعرات الحرارية: 315، البروتين: 24 جرام" at bounding box center [386, 157] width 51 height 31
click at [411, 142] on span "السعرات الحرارية: 315، البروتين: 24 جرام" at bounding box center [386, 157] width 51 height 31
drag, startPoint x: 414, startPoint y: 117, endPoint x: 397, endPoint y: 141, distance: 29.0
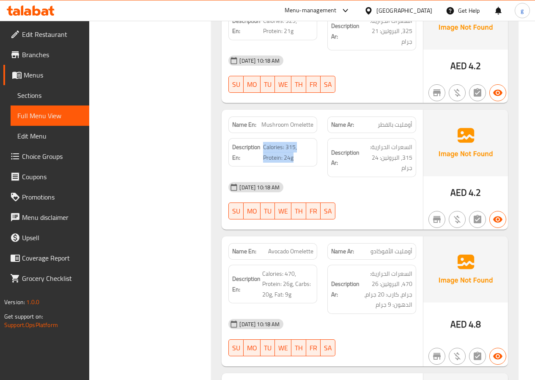
drag, startPoint x: 263, startPoint y: 117, endPoint x: 307, endPoint y: 144, distance: 51.9
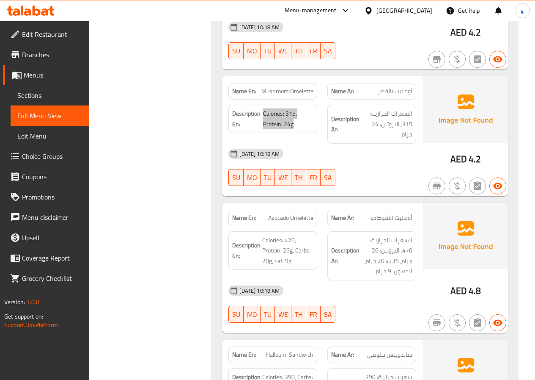
scroll to position [3555, 0]
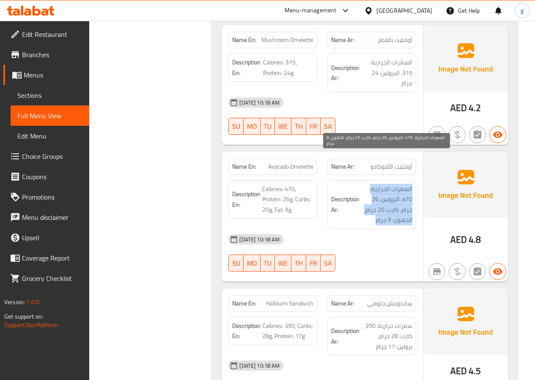
drag, startPoint x: 413, startPoint y: 159, endPoint x: 372, endPoint y: 195, distance: 54.0
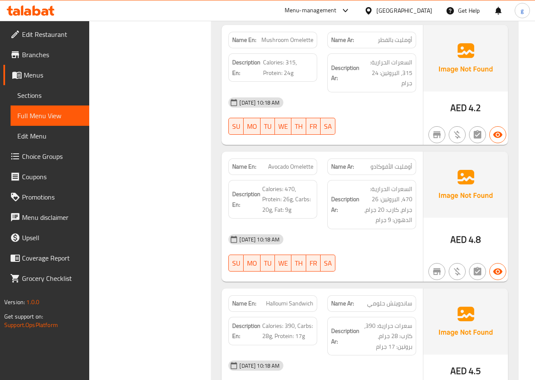
drag, startPoint x: 261, startPoint y: 157, endPoint x: 301, endPoint y: 186, distance: 49.1
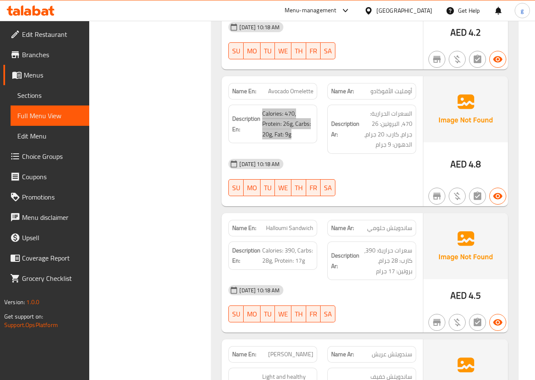
scroll to position [3682, 0]
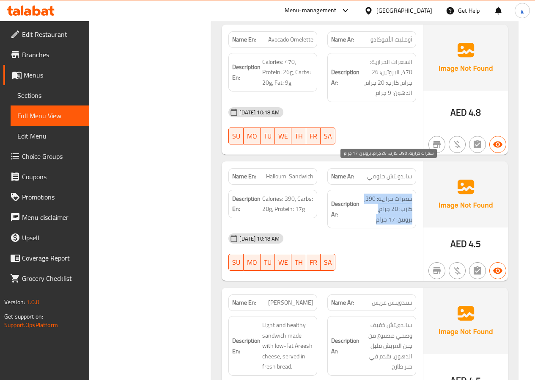
drag, startPoint x: 413, startPoint y: 170, endPoint x: 378, endPoint y: 192, distance: 41.7
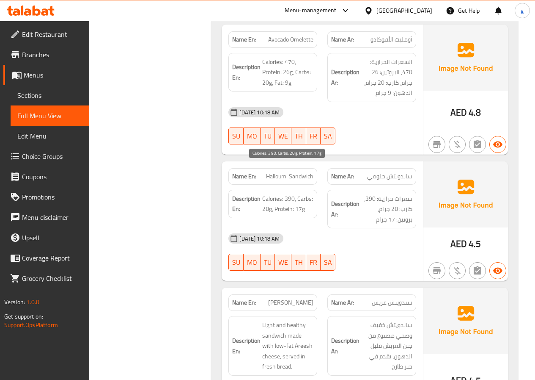
click at [264, 193] on span "Calories: 390, Carbs: 28g, Protein: 17g" at bounding box center [287, 203] width 51 height 21
drag, startPoint x: 263, startPoint y: 168, endPoint x: 309, endPoint y: 182, distance: 48.1
click at [309, 193] on span "Calories: 390, Carbs: 28g, Protein: 17g" at bounding box center [287, 203] width 51 height 21
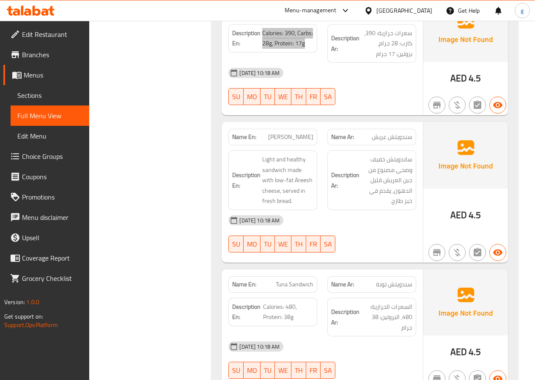
scroll to position [3852, 0]
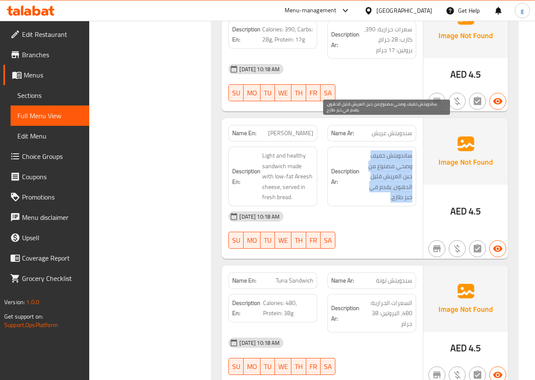
drag, startPoint x: 411, startPoint y: 126, endPoint x: 390, endPoint y: 169, distance: 48.1
click at [390, 169] on span "ساندويتش خفيف وصحي مصنوع من جبن العريش قليل الدهون، يقدم في خبز طازج." at bounding box center [386, 176] width 51 height 52
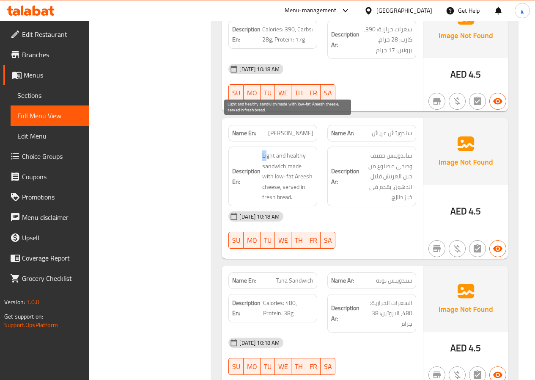
drag, startPoint x: 264, startPoint y: 125, endPoint x: 266, endPoint y: 130, distance: 5.3
click at [266, 150] on span "Light and healthy sandwich made with low-fat Areesh cheese, served in fresh bre…" at bounding box center [287, 176] width 51 height 52
click at [265, 150] on span "Light and healthy sandwich made with low-fat Areesh cheese, served in fresh bre…" at bounding box center [287, 176] width 51 height 52
drag, startPoint x: 264, startPoint y: 127, endPoint x: 292, endPoint y: 171, distance: 53.1
click at [292, 171] on span "Light and healthy sandwich made with low-fat Areesh cheese, served in fresh bre…" at bounding box center [287, 176] width 51 height 52
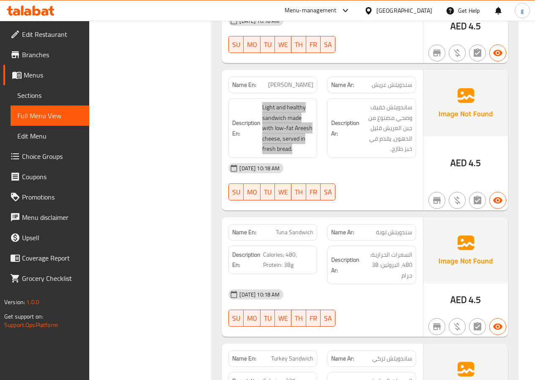
scroll to position [3936, 0]
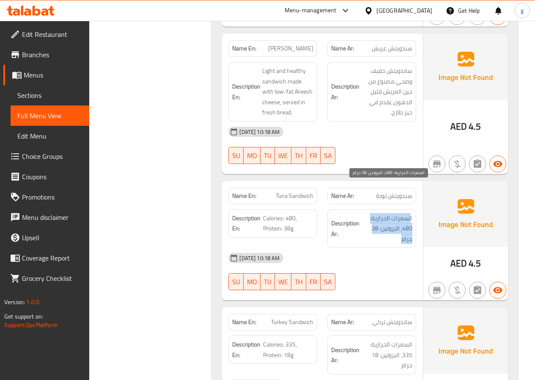
drag, startPoint x: 412, startPoint y: 187, endPoint x: 405, endPoint y: 206, distance: 20.4
click at [405, 213] on span "السعرات الحرارية: 480، البروتين: 38 جرام" at bounding box center [386, 228] width 51 height 31
drag, startPoint x: 413, startPoint y: 187, endPoint x: 402, endPoint y: 215, distance: 29.5
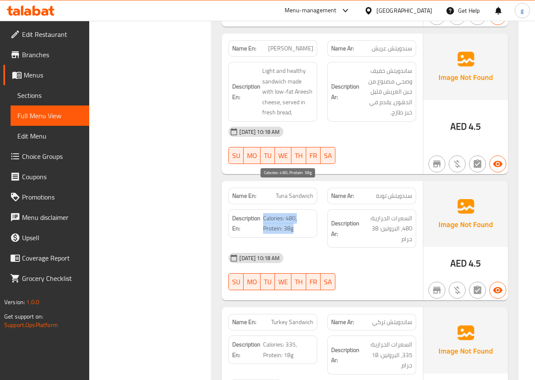
drag, startPoint x: 265, startPoint y: 190, endPoint x: 302, endPoint y: 203, distance: 39.5
click at [302, 213] on span "Calories: 480, Protein: 38g" at bounding box center [288, 223] width 50 height 21
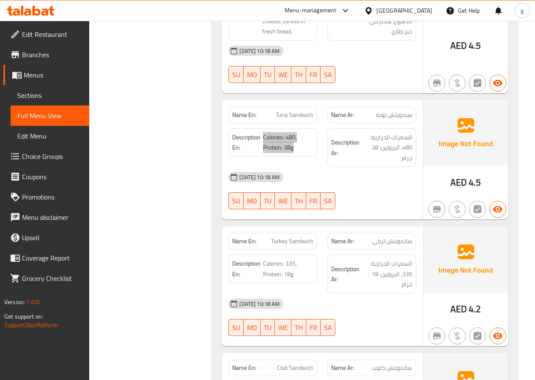
scroll to position [4021, 0]
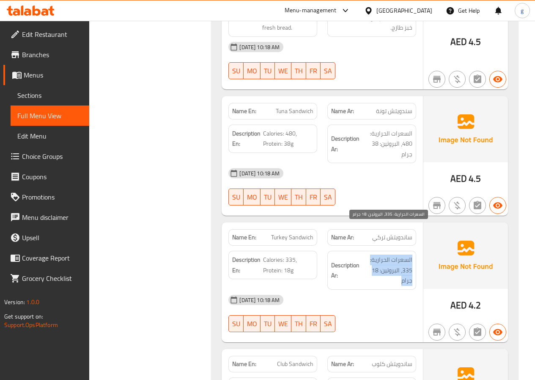
drag, startPoint x: 413, startPoint y: 230, endPoint x: 403, endPoint y: 250, distance: 22.1
click at [378, 254] on span "السعرات الحرارية: 335، البروتين: 18 جرام" at bounding box center [386, 269] width 51 height 31
drag, startPoint x: 414, startPoint y: 229, endPoint x: 399, endPoint y: 259, distance: 33.3
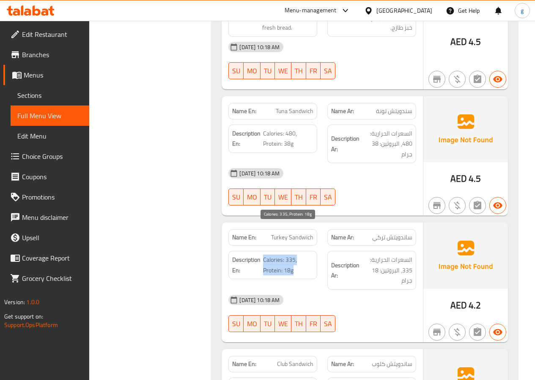
drag, startPoint x: 264, startPoint y: 231, endPoint x: 308, endPoint y: 239, distance: 44.7
click at [308, 254] on span "Calories: 335, Protein: 18g" at bounding box center [288, 264] width 50 height 21
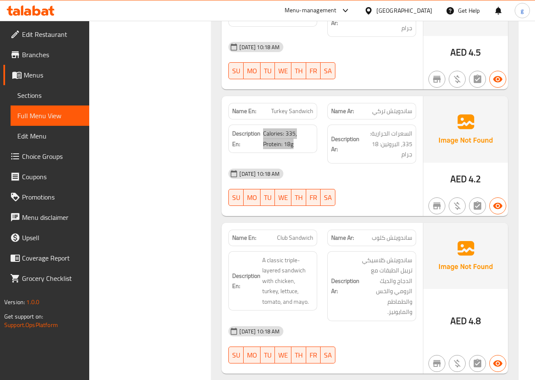
scroll to position [4148, 0]
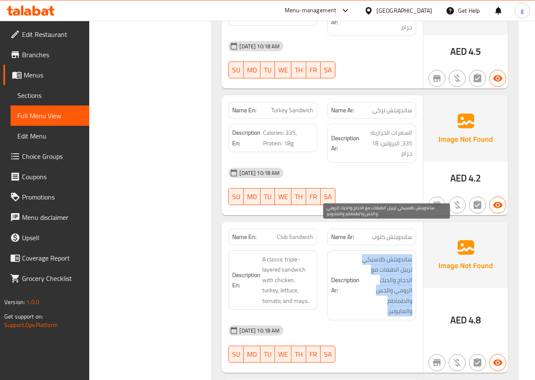
drag, startPoint x: 412, startPoint y: 229, endPoint x: 380, endPoint y: 272, distance: 53.2
click at [380, 272] on span "ساندويتش كلاسيكي تريبل الطبقات مع الدجاج والديك الرومي والخس والطماطم والمايوني…" at bounding box center [386, 285] width 51 height 62
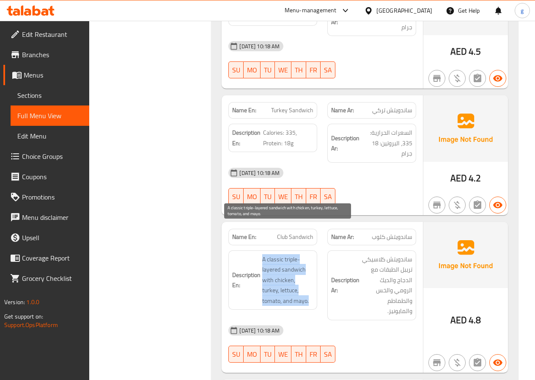
drag, startPoint x: 261, startPoint y: 228, endPoint x: 302, endPoint y: 269, distance: 57.5
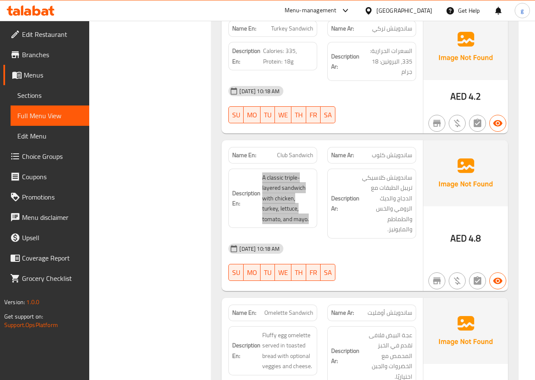
scroll to position [4275, 0]
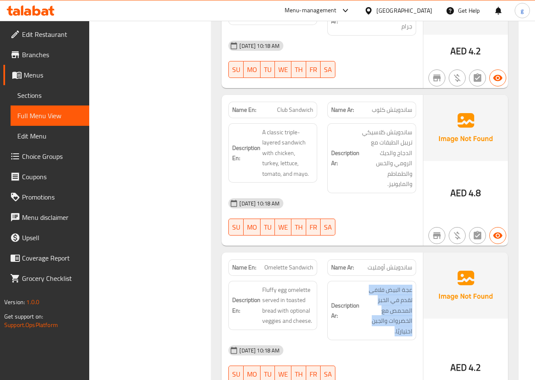
drag, startPoint x: 412, startPoint y: 250, endPoint x: 381, endPoint y: 298, distance: 56.7
click at [389, 284] on span "عجة البيض فلافى تقدم في الخبز المحمص مع الخضروات والجبن اختياريًا." at bounding box center [386, 310] width 51 height 52
drag, startPoint x: 411, startPoint y: 251, endPoint x: 387, endPoint y: 289, distance: 45.4
click at [387, 289] on span "عجة البيض فلافى تقدم في الخبز المحمص مع الخضروات والجبن اختياريًا." at bounding box center [386, 310] width 51 height 52
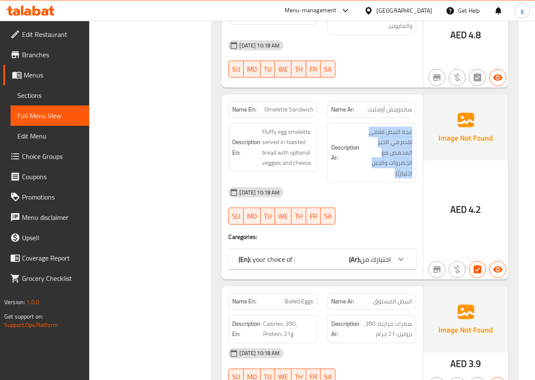
scroll to position [4359, 0]
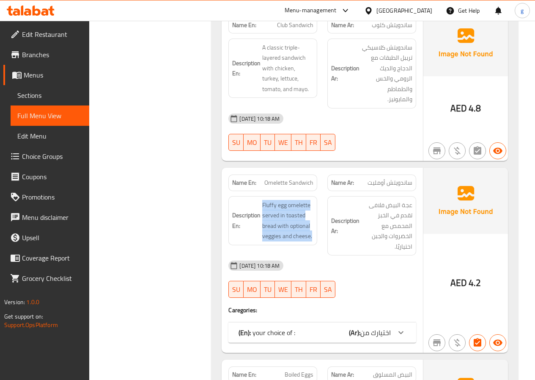
drag, startPoint x: 263, startPoint y: 164, endPoint x: 322, endPoint y: 205, distance: 71.4
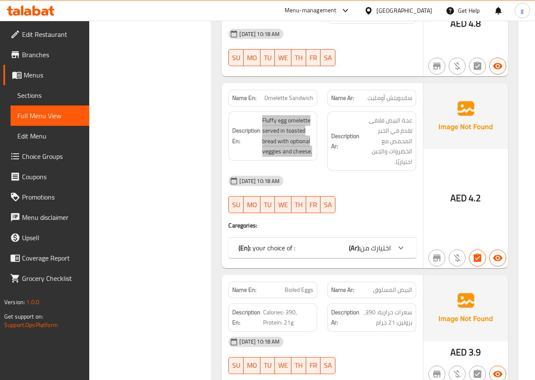
scroll to position [4529, 0]
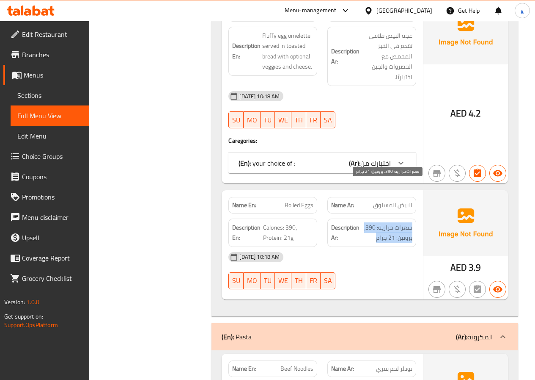
drag, startPoint x: 411, startPoint y: 187, endPoint x: 363, endPoint y: 203, distance: 51.3
click at [363, 222] on span "سعرات حرارية: 390، بروتين: 21 جرام" at bounding box center [386, 232] width 51 height 21
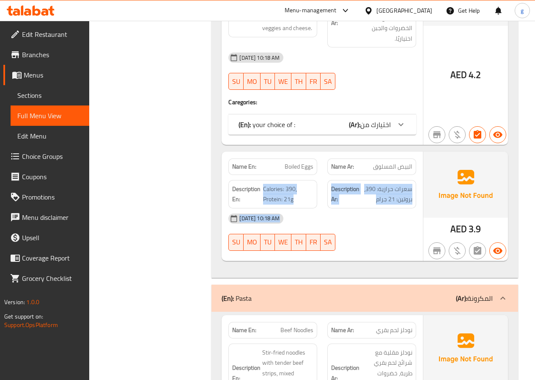
scroll to position [4571, 0]
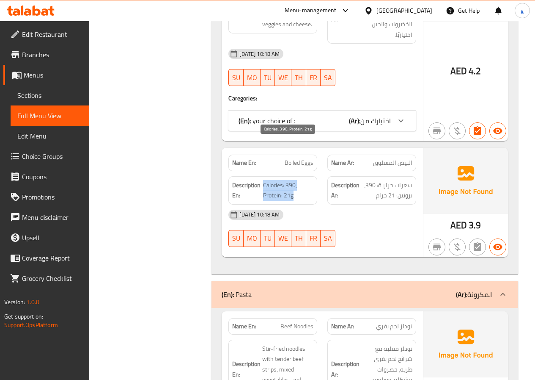
drag, startPoint x: 265, startPoint y: 187, endPoint x: 295, endPoint y: 159, distance: 41.6
click at [295, 180] on span "Calories: 390, Protein: 21g" at bounding box center [288, 190] width 50 height 21
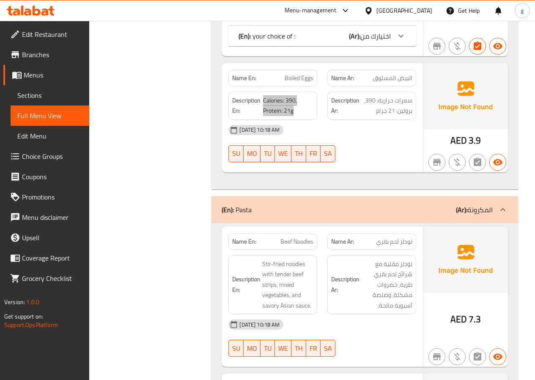
scroll to position [4740, 0]
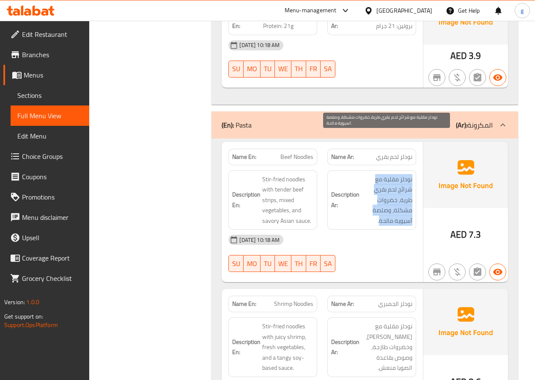
drag, startPoint x: 412, startPoint y: 138, endPoint x: 380, endPoint y: 182, distance: 54.3
click at [380, 182] on span "نودلز مقلية مع شرائح لحم بقري طرية، خضروات مشكلة، وصلصة آسيوية مالحة." at bounding box center [386, 200] width 51 height 52
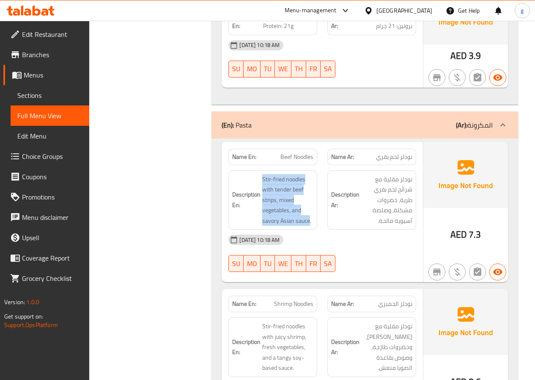
drag, startPoint x: 262, startPoint y: 139, endPoint x: 309, endPoint y: 186, distance: 66.1
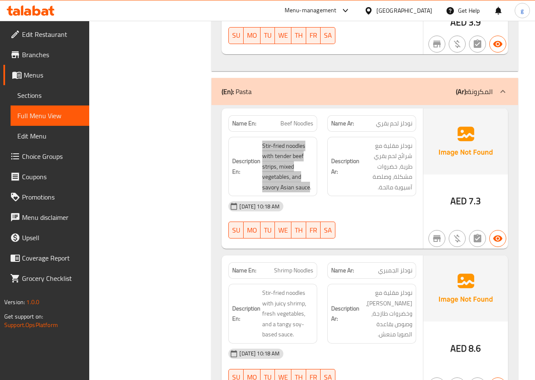
scroll to position [4825, 0]
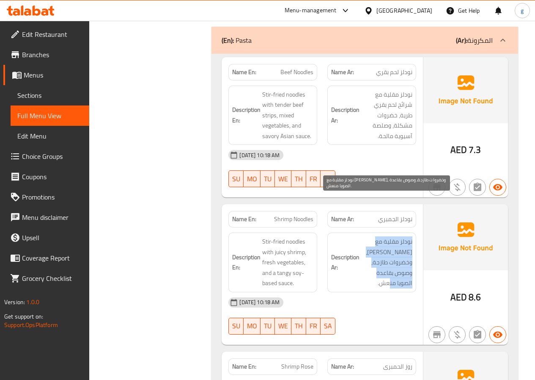
drag, startPoint x: 412, startPoint y: 201, endPoint x: 383, endPoint y: 242, distance: 50.0
click at [383, 242] on span "نودلز مقلية مع [PERSON_NAME]، وخضروات طازجة، وصوص بقاعدة الصويا منعش." at bounding box center [386, 262] width 51 height 52
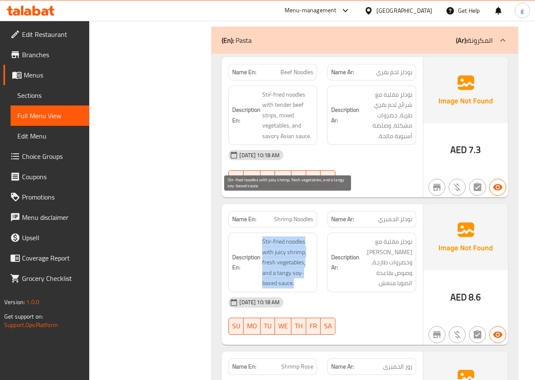
drag, startPoint x: 263, startPoint y: 202, endPoint x: 303, endPoint y: 248, distance: 61.2
click at [303, 248] on span "Stir-fried noodles with juicy shrimp, fresh vegetables, and a tangy soy-based s…" at bounding box center [287, 262] width 51 height 52
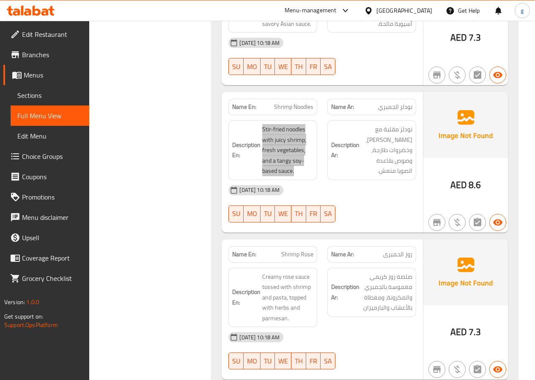
scroll to position [4952, 0]
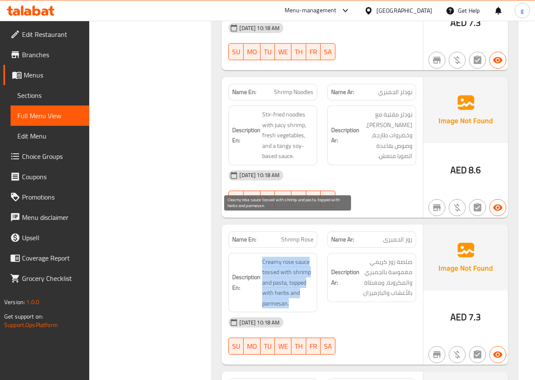
drag, startPoint x: 263, startPoint y: 222, endPoint x: 305, endPoint y: 265, distance: 60.2
click at [305, 265] on span "Creamy rose sauce tossed with shrimp and pasta, topped with herbs and parmesan." at bounding box center [287, 282] width 51 height 52
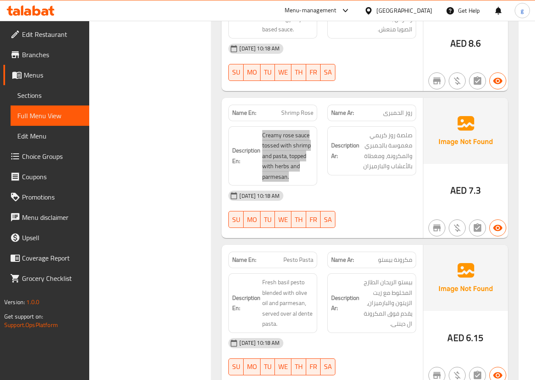
scroll to position [5079, 0]
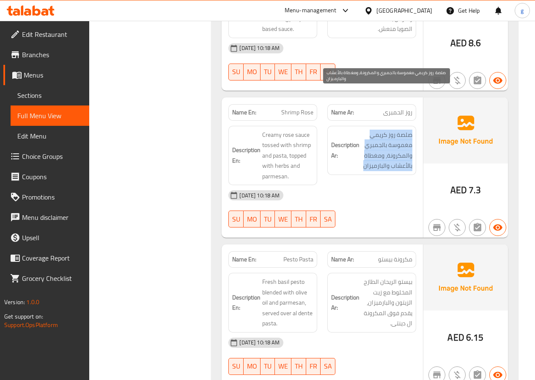
drag, startPoint x: 411, startPoint y: 98, endPoint x: 364, endPoint y: 130, distance: 56.9
click at [364, 130] on span "صلصة روز كريمي مغموسة بالجمبري والمكرونة، ومغطاة بالأعشاب والبارميزان" at bounding box center [386, 150] width 51 height 41
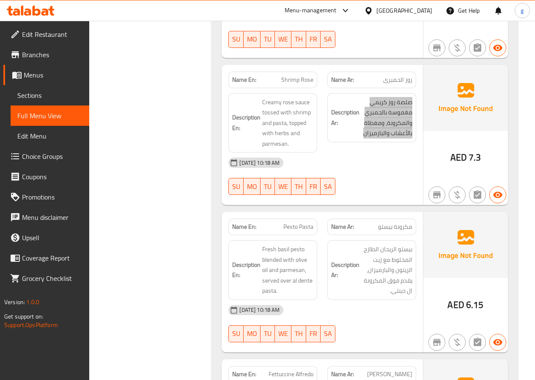
scroll to position [5164, 0]
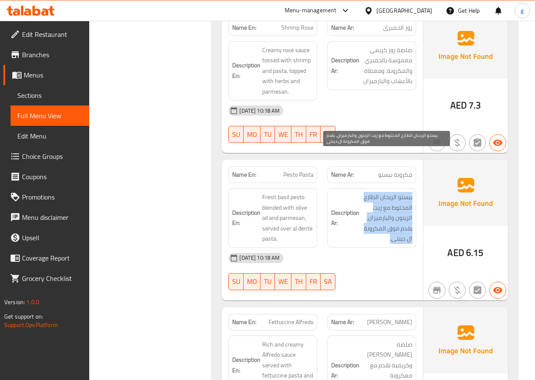
drag, startPoint x: 413, startPoint y: 158, endPoint x: 375, endPoint y: 203, distance: 59.5
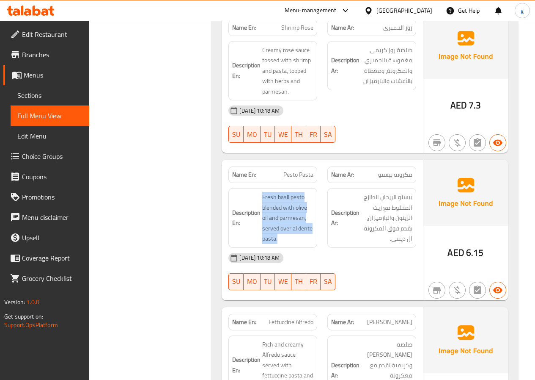
drag, startPoint x: 263, startPoint y: 156, endPoint x: 289, endPoint y: 204, distance: 54.5
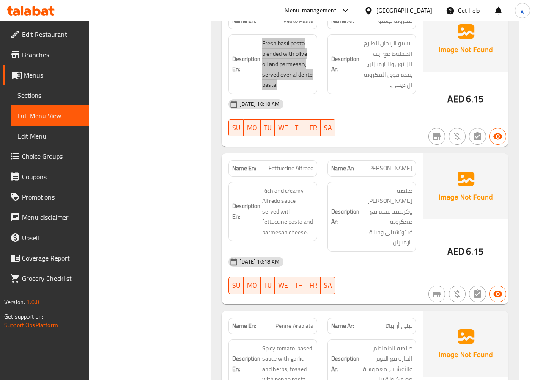
scroll to position [5333, 0]
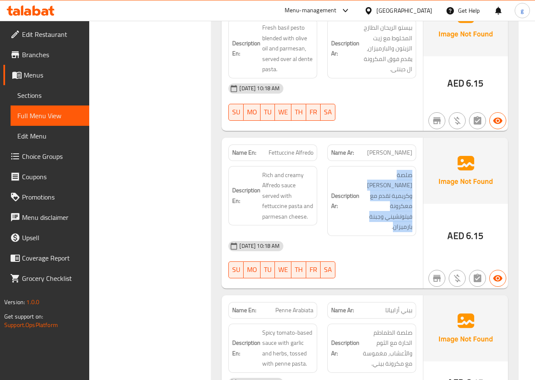
drag, startPoint x: 411, startPoint y: 135, endPoint x: 390, endPoint y: 182, distance: 50.8
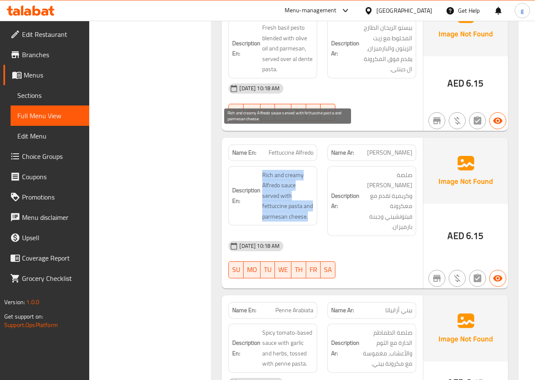
drag, startPoint x: 260, startPoint y: 134, endPoint x: 308, endPoint y: 176, distance: 63.5
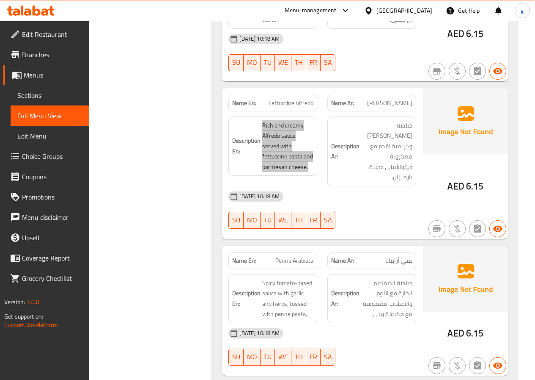
scroll to position [5460, 0]
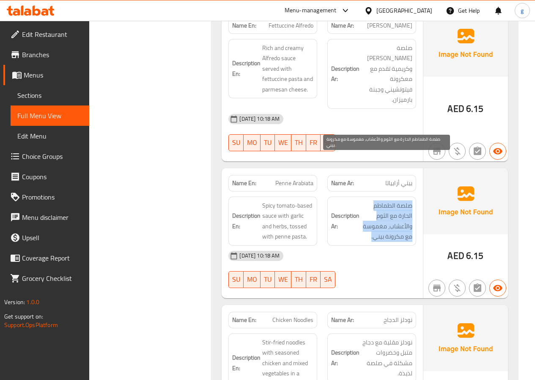
drag, startPoint x: 412, startPoint y: 155, endPoint x: 370, endPoint y: 189, distance: 54.2
click at [370, 200] on span "صلصة الطماطم الحارة مع الثوم والأعشاب، مغموسة مع مكرونة بيني." at bounding box center [386, 220] width 51 height 41
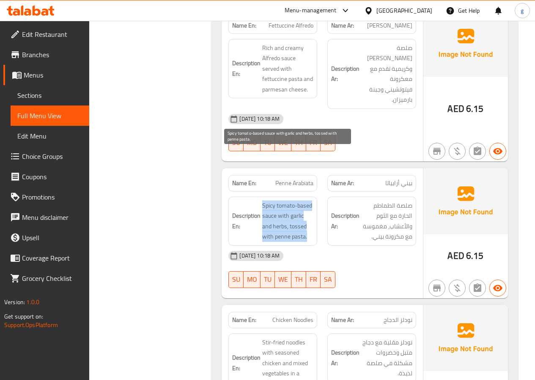
drag, startPoint x: 263, startPoint y: 154, endPoint x: 308, endPoint y: 186, distance: 55.5
click at [308, 200] on span "Spicy tomato-based sauce with garlic and herbs, tossed with penne pasta." at bounding box center [287, 220] width 51 height 41
click at [279, 200] on span "Spicy tomato-based sauce with garlic and herbs, tossed with penne pasta." at bounding box center [287, 220] width 51 height 41
click at [263, 200] on span "Spicy tomato-based sauce with garlic and herbs, tossed with penne pasta." at bounding box center [287, 220] width 51 height 41
drag, startPoint x: 263, startPoint y: 154, endPoint x: 308, endPoint y: 189, distance: 57.6
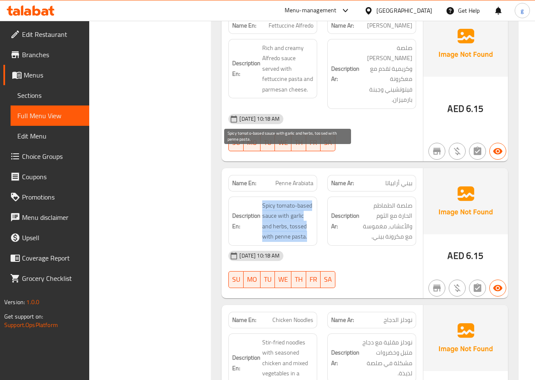
click at [308, 200] on span "Spicy tomato-based sauce with garlic and herbs, tossed with penne pasta." at bounding box center [287, 220] width 51 height 41
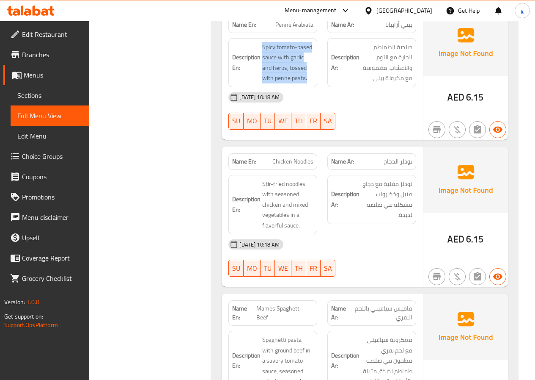
scroll to position [5629, 0]
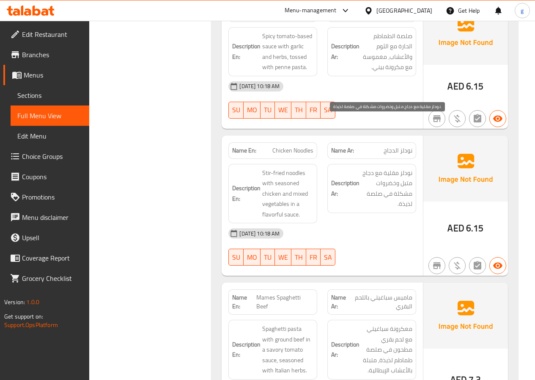
click at [412, 168] on span "نودلز مقلية مع دجاج متبل وخضروات مشكلة في صلصة لذيذة." at bounding box center [386, 188] width 51 height 41
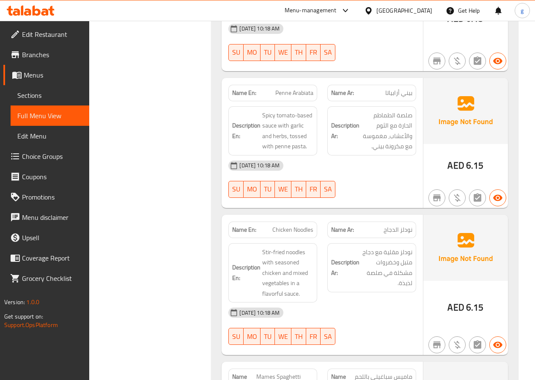
scroll to position [5545, 0]
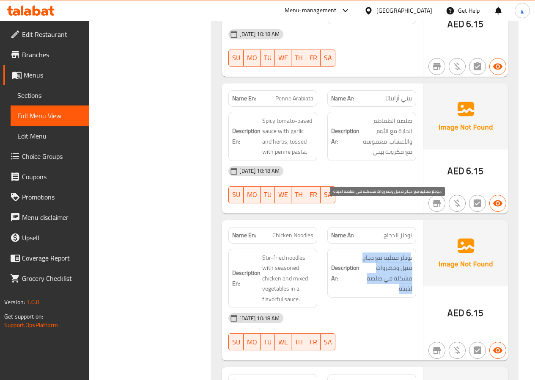
drag, startPoint x: 411, startPoint y: 207, endPoint x: 399, endPoint y: 236, distance: 30.9
click at [399, 252] on span "نودلز مقلية مع دجاج متبل وخضروات مشكلة في صلصة لذيذة." at bounding box center [386, 272] width 51 height 41
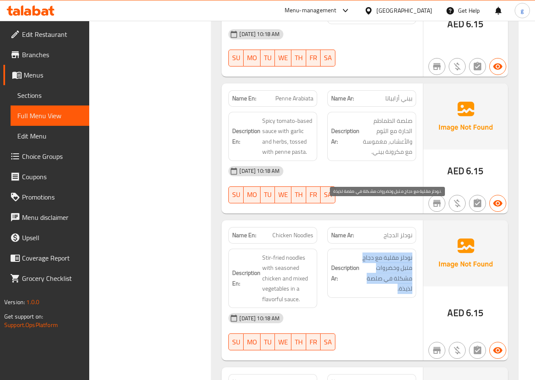
drag, startPoint x: 413, startPoint y: 206, endPoint x: 396, endPoint y: 243, distance: 40.5
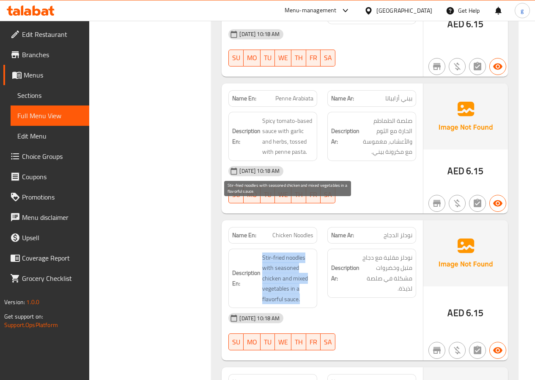
drag, startPoint x: 263, startPoint y: 207, endPoint x: 307, endPoint y: 246, distance: 59.4
click at [307, 252] on span "Stir-fried noodles with seasoned chicken and mixed vegetables in a flavorful sa…" at bounding box center [287, 278] width 51 height 52
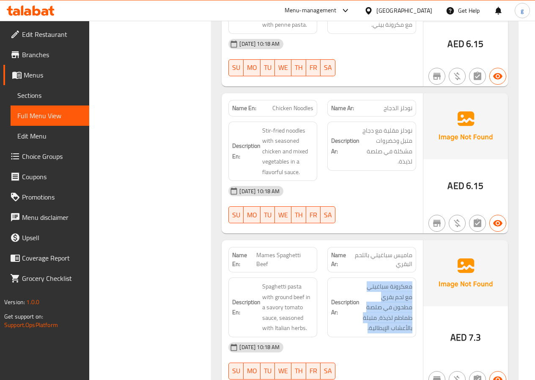
drag, startPoint x: 411, startPoint y: 237, endPoint x: 365, endPoint y: 286, distance: 67.1
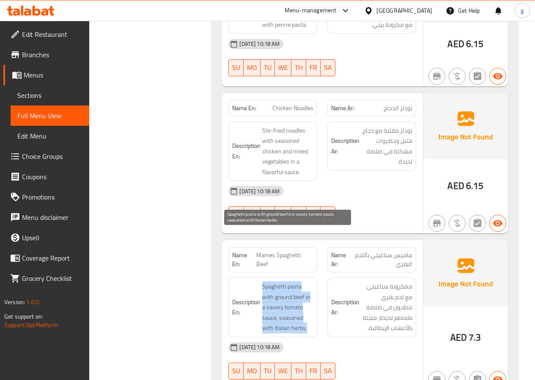
drag, startPoint x: 263, startPoint y: 237, endPoint x: 306, endPoint y: 280, distance: 61.7
click at [306, 281] on span "Spaghetti pasta with ground beef in a savory tomato sauce, seasoned with Italia…" at bounding box center [287, 307] width 51 height 52
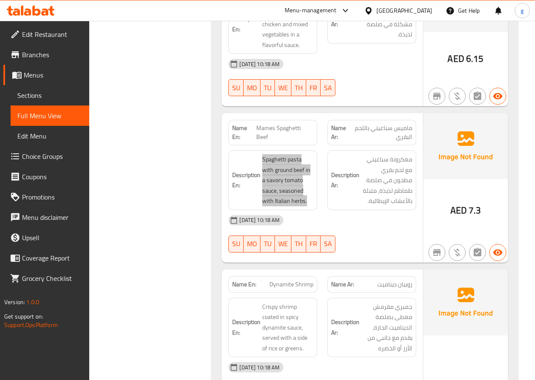
scroll to position [5925, 0]
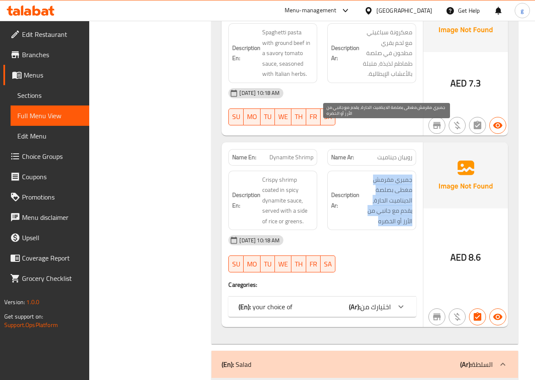
drag, startPoint x: 412, startPoint y: 129, endPoint x: 374, endPoint y: 174, distance: 59.2
click at [374, 174] on span "جمبري مقرمش مغطى بصلصة الديناميت الحارة، يقدم مع جانبي من الأرز أو الخضره" at bounding box center [386, 200] width 51 height 52
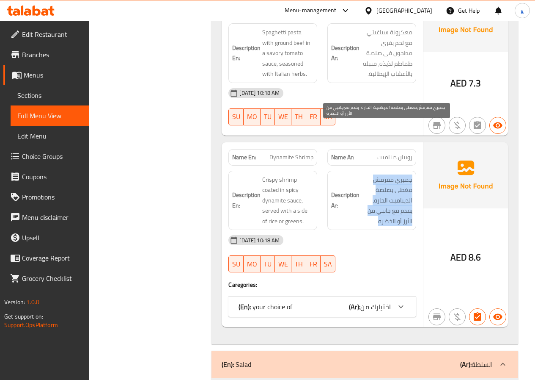
drag, startPoint x: 412, startPoint y: 128, endPoint x: 379, endPoint y: 174, distance: 56.5
click at [379, 174] on span "جمبري مقرمش مغطى بصلصة الديناميت الحارة، يقدم مع جانبي من الأرز أو الخضره" at bounding box center [386, 200] width 51 height 52
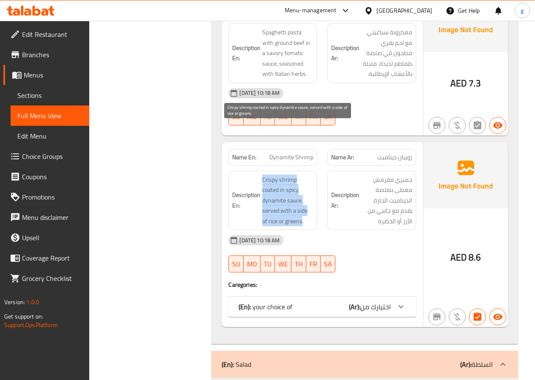
drag, startPoint x: 263, startPoint y: 130, endPoint x: 295, endPoint y: 176, distance: 55.9
click at [295, 176] on span "Crispy shrimp coated in spicy dynamite sauce, served with a side of rice or gre…" at bounding box center [287, 200] width 51 height 52
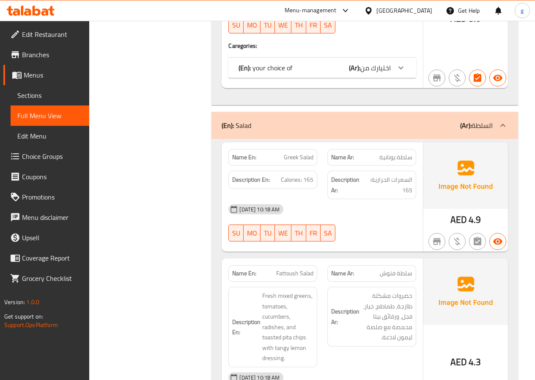
scroll to position [6179, 0]
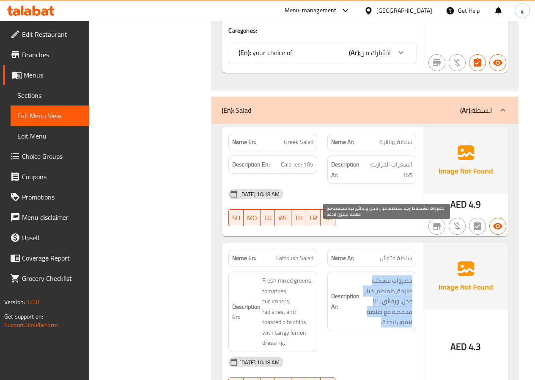
drag, startPoint x: 411, startPoint y: 232, endPoint x: 381, endPoint y: 274, distance: 52.5
click at [381, 275] on span "خضروات مشكلة طازجة، طماطم، خيار، فجل، ورقائق بيتا محمصة مع صلصة ليمون لاذعة." at bounding box center [386, 301] width 51 height 52
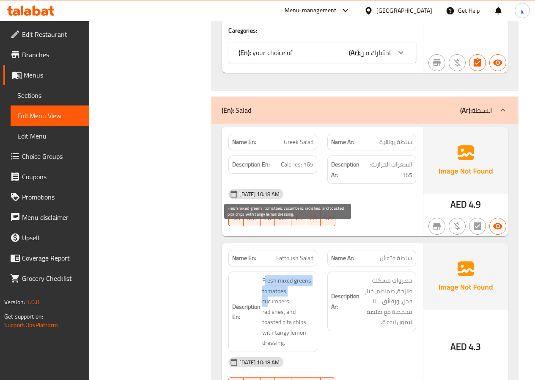
drag, startPoint x: 264, startPoint y: 232, endPoint x: 269, endPoint y: 252, distance: 20.8
click at [269, 275] on span "Fresh mixed greens, tomatoes, cucumbers, radishes, and toasted pita chips with …" at bounding box center [287, 311] width 51 height 73
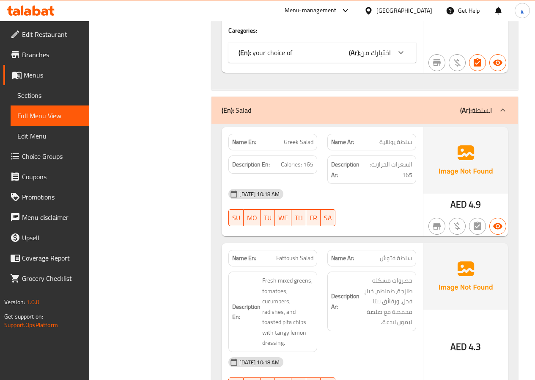
click at [265, 275] on span "Fresh mixed greens, tomatoes, cucumbers, radishes, and toasted pita chips with …" at bounding box center [287, 311] width 51 height 73
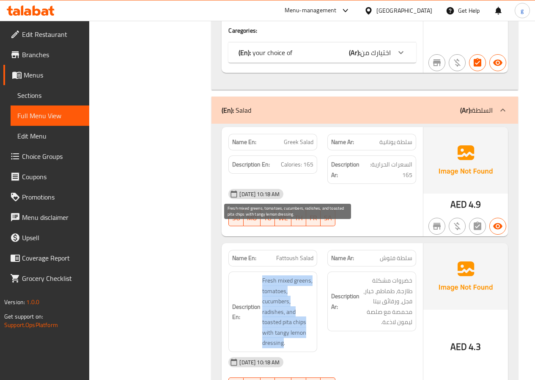
drag, startPoint x: 263, startPoint y: 229, endPoint x: 284, endPoint y: 294, distance: 68.5
click at [284, 294] on span "Fresh mixed greens, tomatoes, cucumbers, radishes, and toasted pita chips with …" at bounding box center [287, 311] width 51 height 73
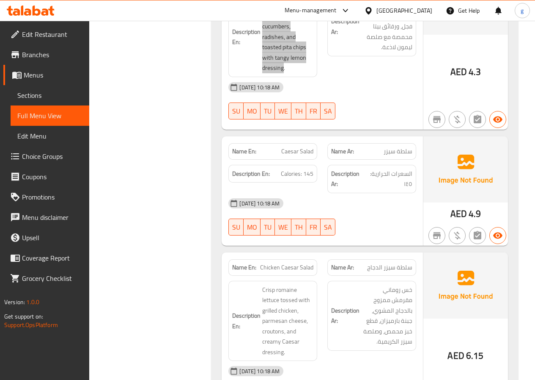
scroll to position [6433, 0]
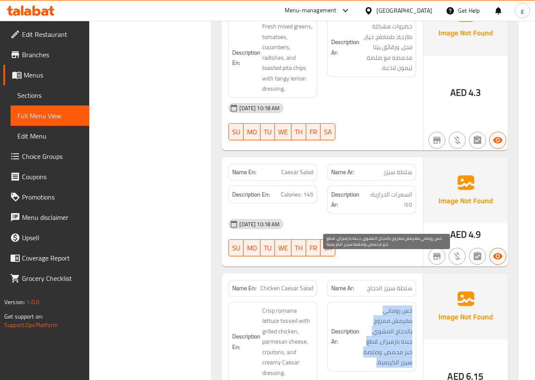
drag, startPoint x: 412, startPoint y: 262, endPoint x: 374, endPoint y: 314, distance: 65.2
click at [374, 314] on span "خس روماني مقرمش ممزوج بالدجاج المشوي، جبنة بارميزان، قطع خبز محمص، وصلصة سيزر ا…" at bounding box center [386, 336] width 51 height 62
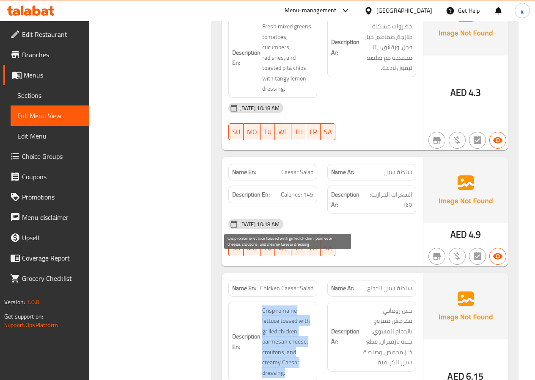
drag, startPoint x: 262, startPoint y: 262, endPoint x: 293, endPoint y: 323, distance: 68.5
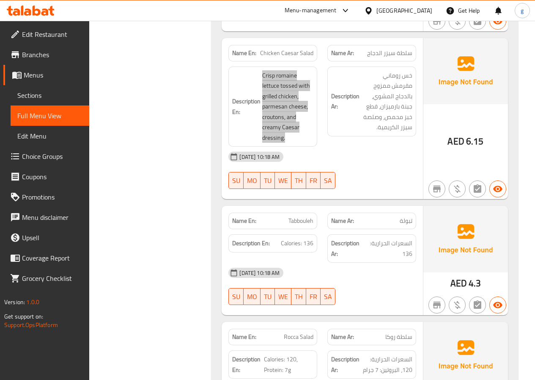
scroll to position [6687, 0]
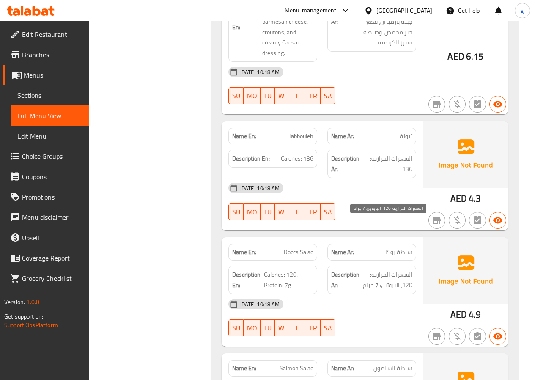
scroll to position [6772, 0]
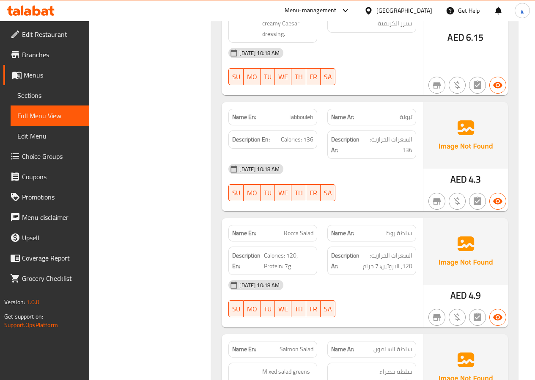
drag, startPoint x: 412, startPoint y: 205, endPoint x: 401, endPoint y: 215, distance: 15.0
click at [409, 250] on span "السعرات الحرارية: 120، البروتين: 7 جرام" at bounding box center [386, 260] width 51 height 21
drag, startPoint x: 413, startPoint y: 204, endPoint x: 363, endPoint y: 218, distance: 51.2
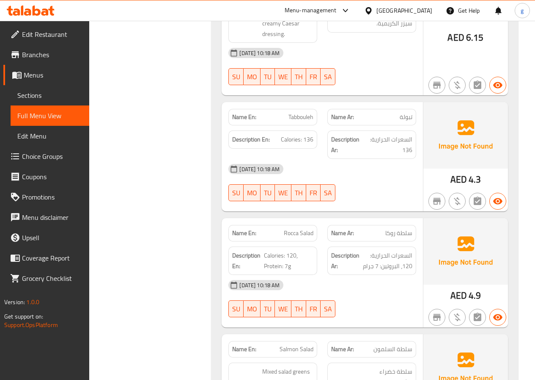
drag, startPoint x: 265, startPoint y: 206, endPoint x: 297, endPoint y: 220, distance: 34.7
